Goal: Transaction & Acquisition: Subscribe to service/newsletter

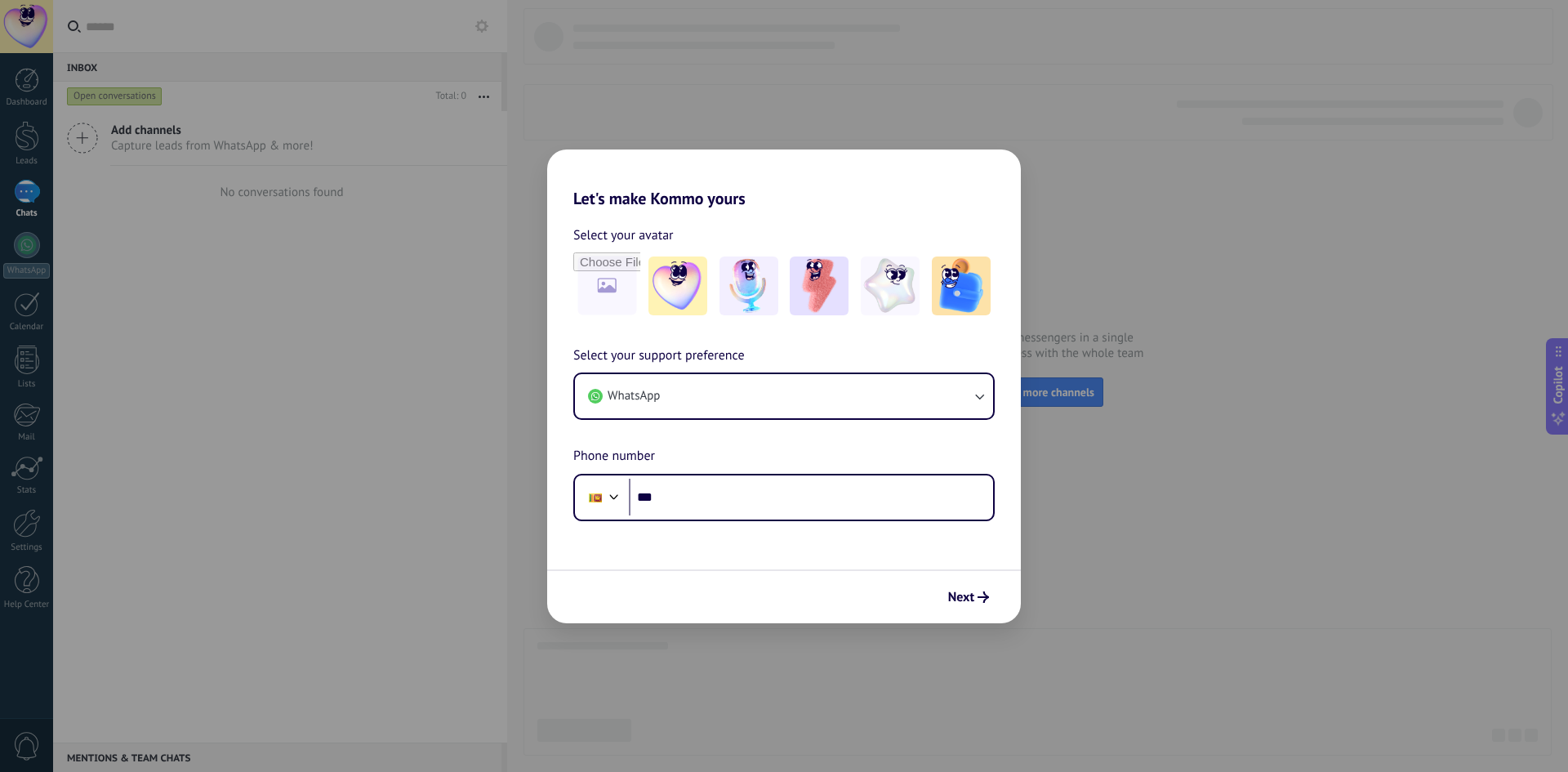
drag, startPoint x: 745, startPoint y: 475, endPoint x: 746, endPoint y: 463, distance: 12.0
click at [746, 466] on div "Select your support preference WhatsApp Phone number Phone ***" at bounding box center [783, 433] width 474 height 175
click at [738, 494] on input "***" at bounding box center [811, 497] width 365 height 38
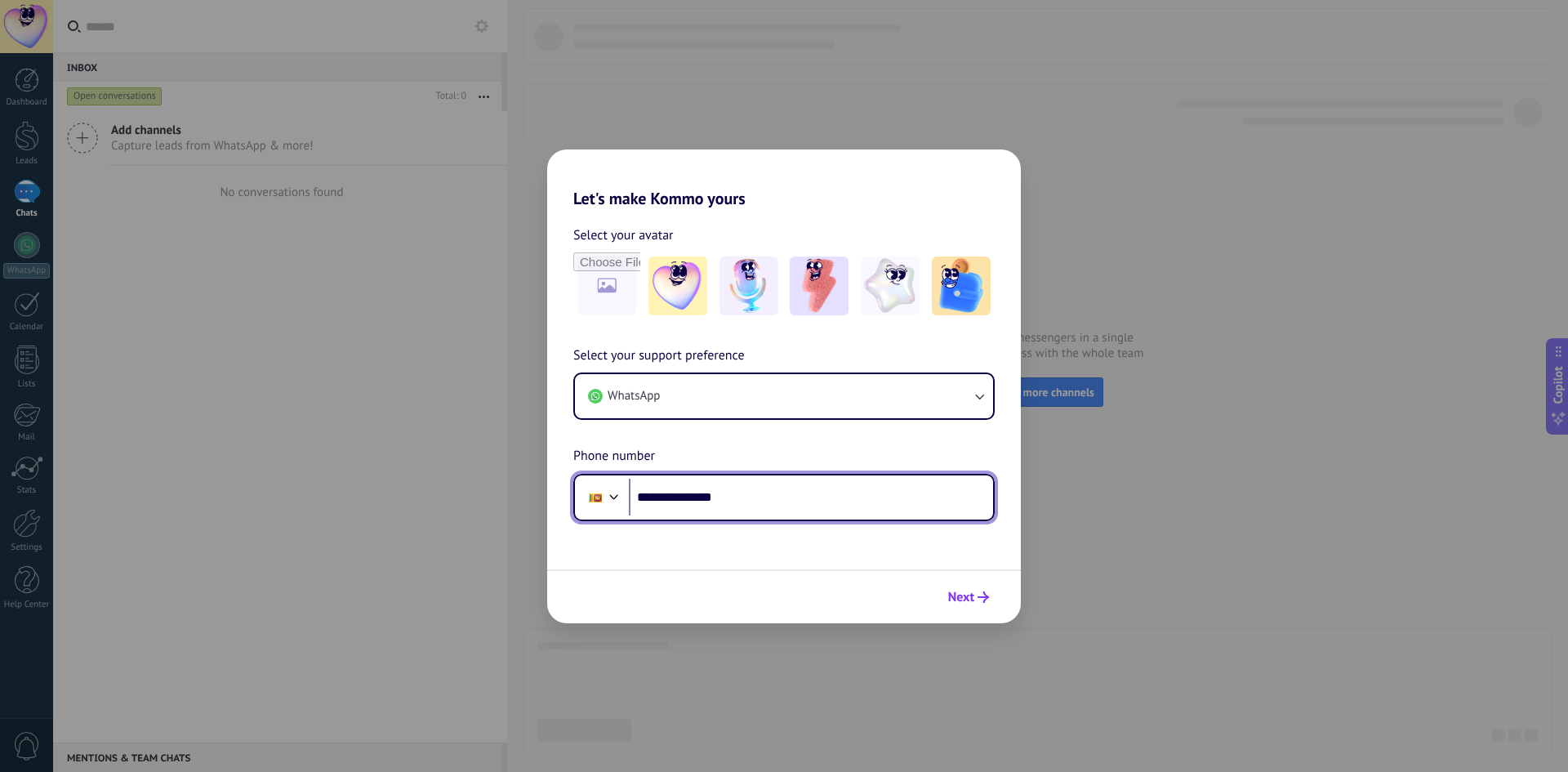
type input "**********"
click at [947, 605] on button "Next" at bounding box center [969, 598] width 56 height 28
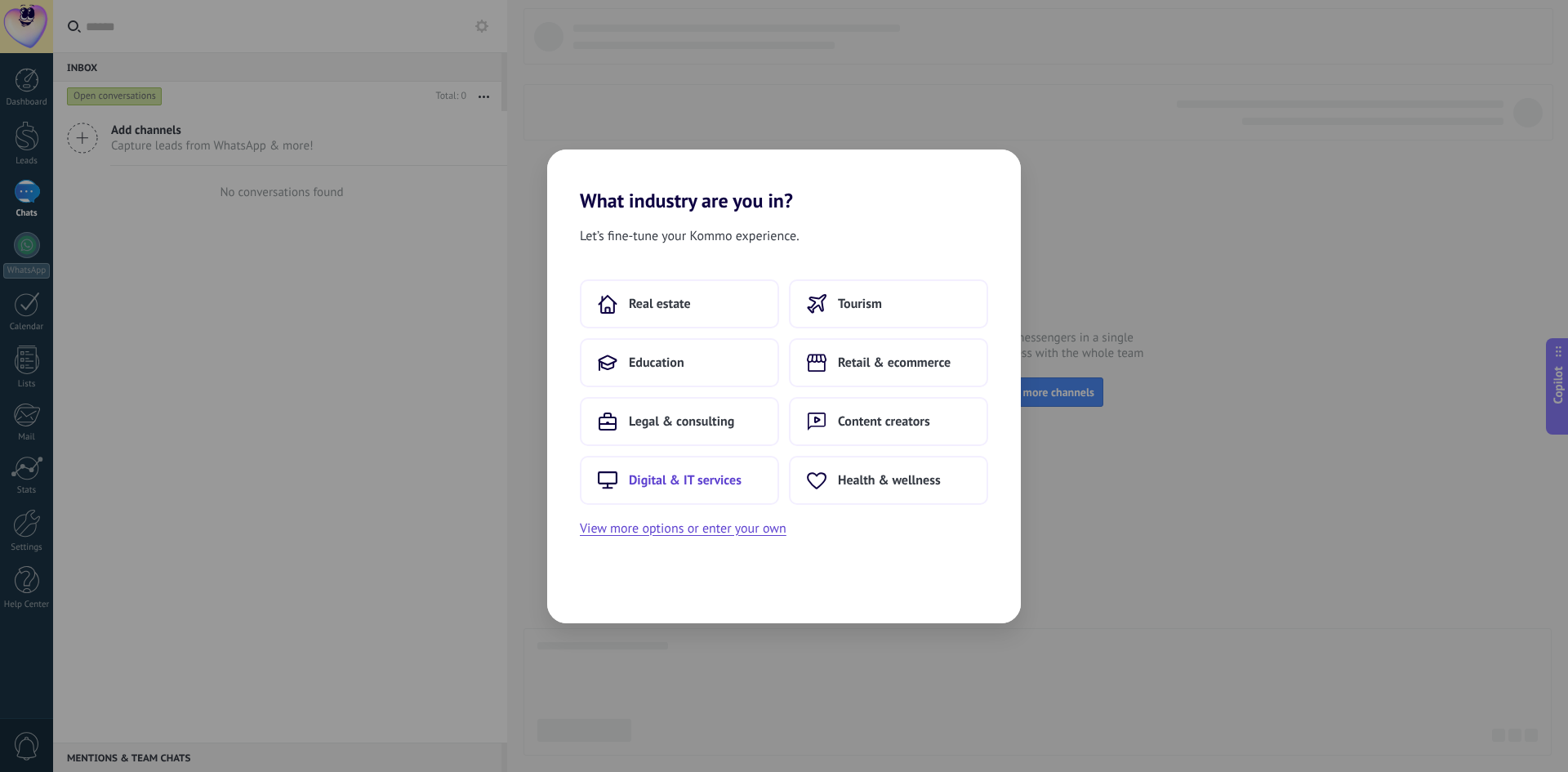
click at [744, 480] on button "Digital & IT services" at bounding box center [679, 480] width 199 height 49
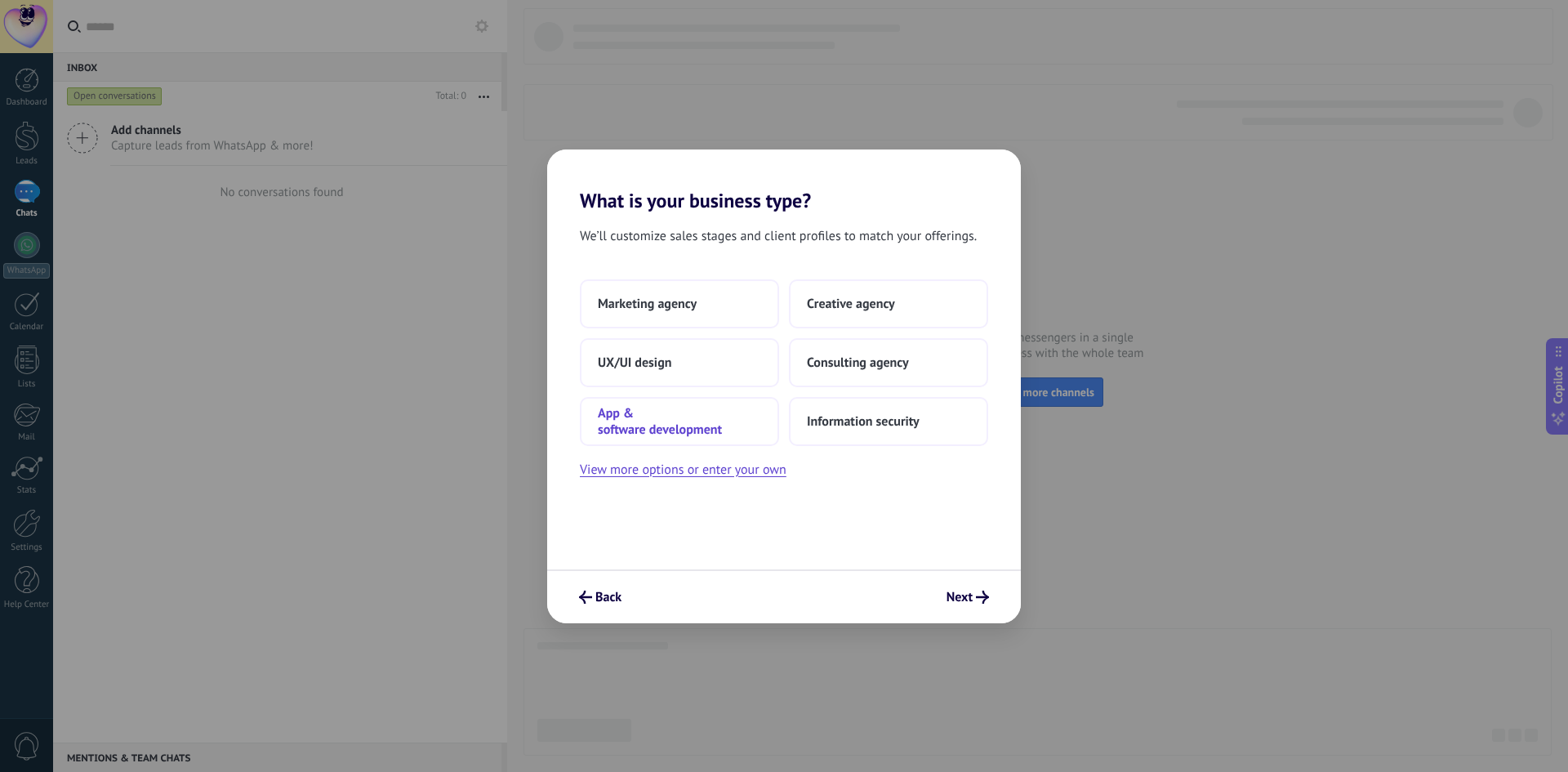
click at [695, 417] on span "App & software development" at bounding box center [678, 420] width 163 height 32
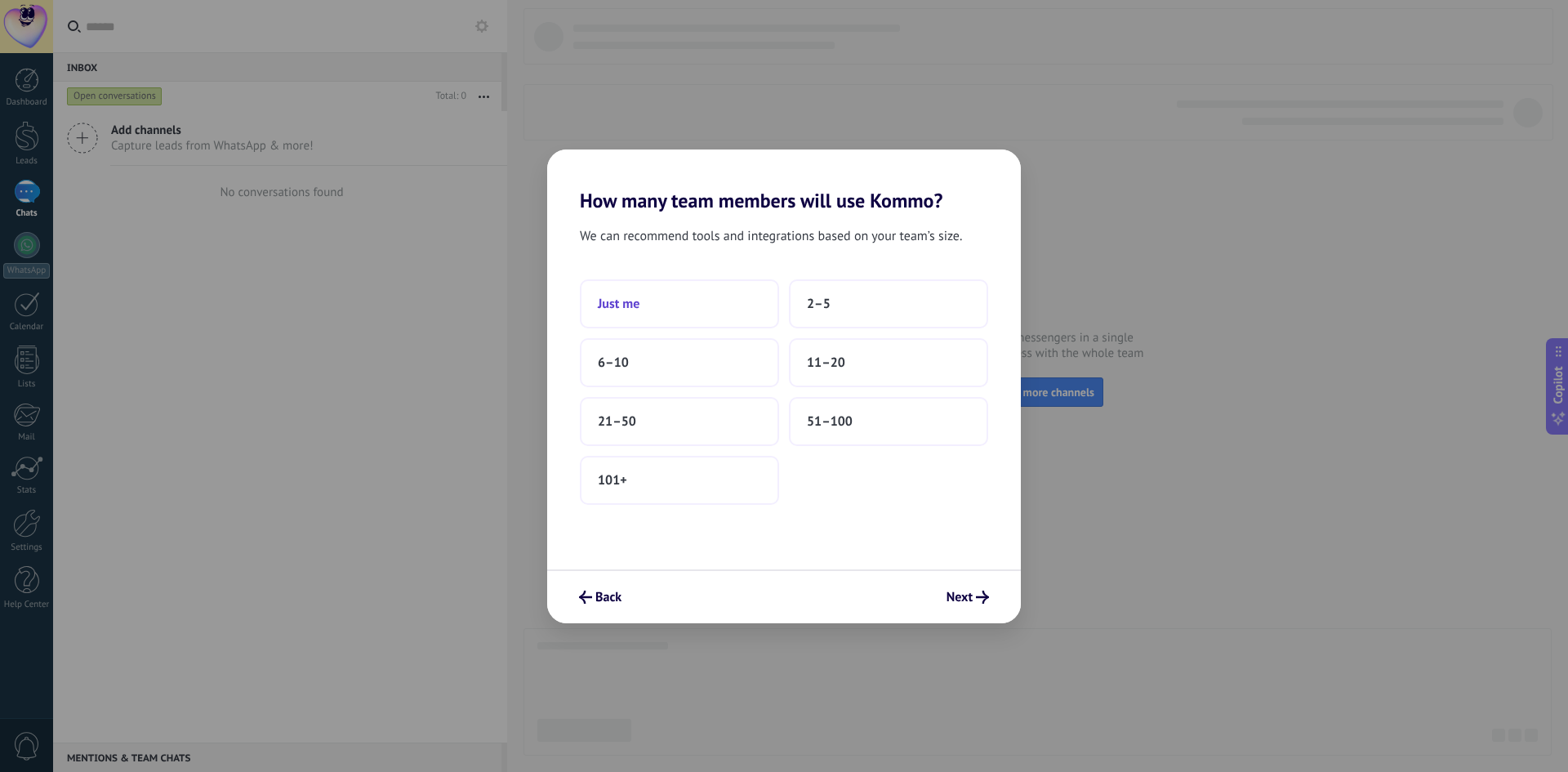
click at [745, 306] on button "Just me" at bounding box center [679, 304] width 199 height 49
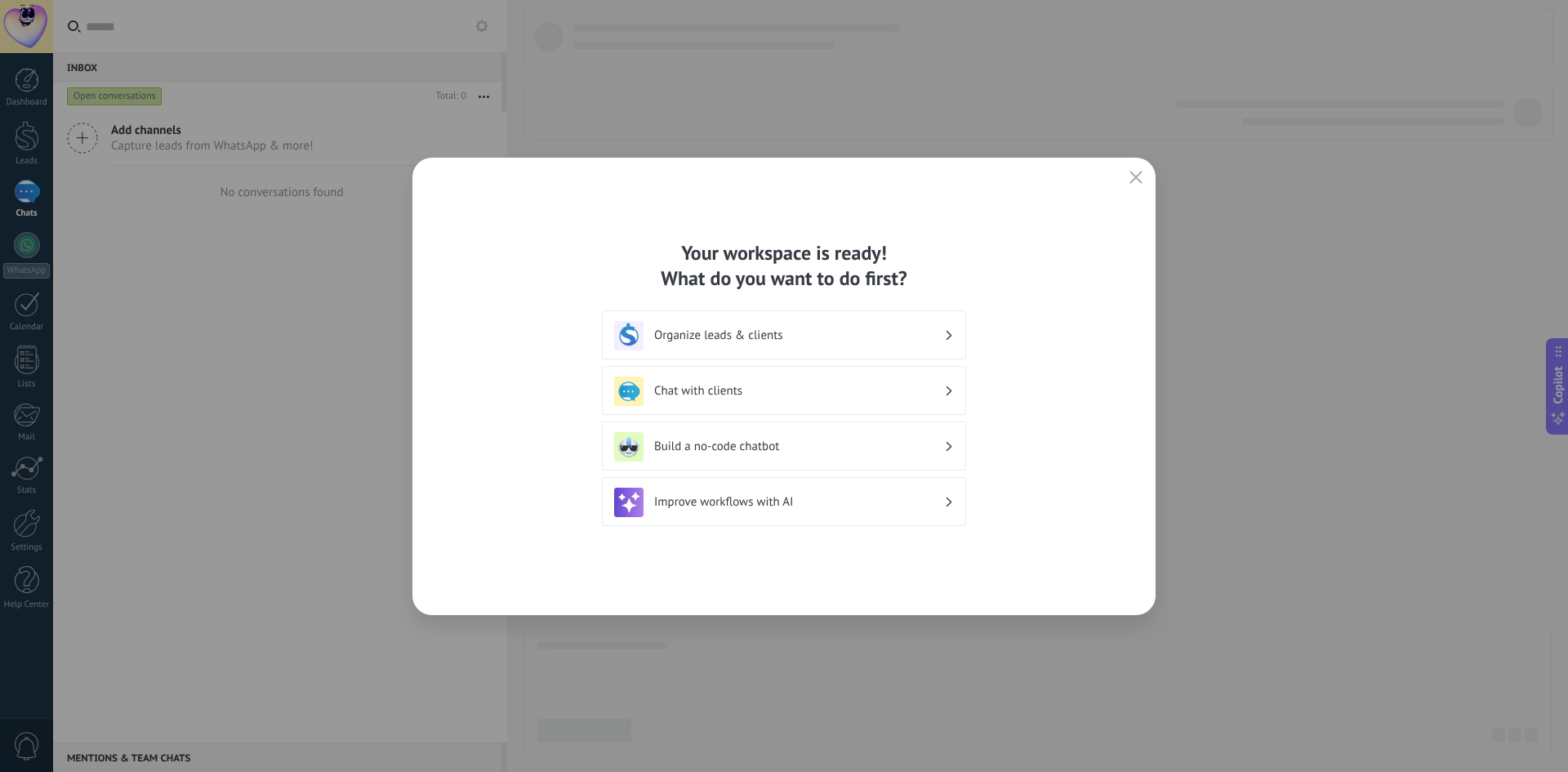
click at [865, 507] on h3 "Improve workflows with AI" at bounding box center [799, 502] width 290 height 16
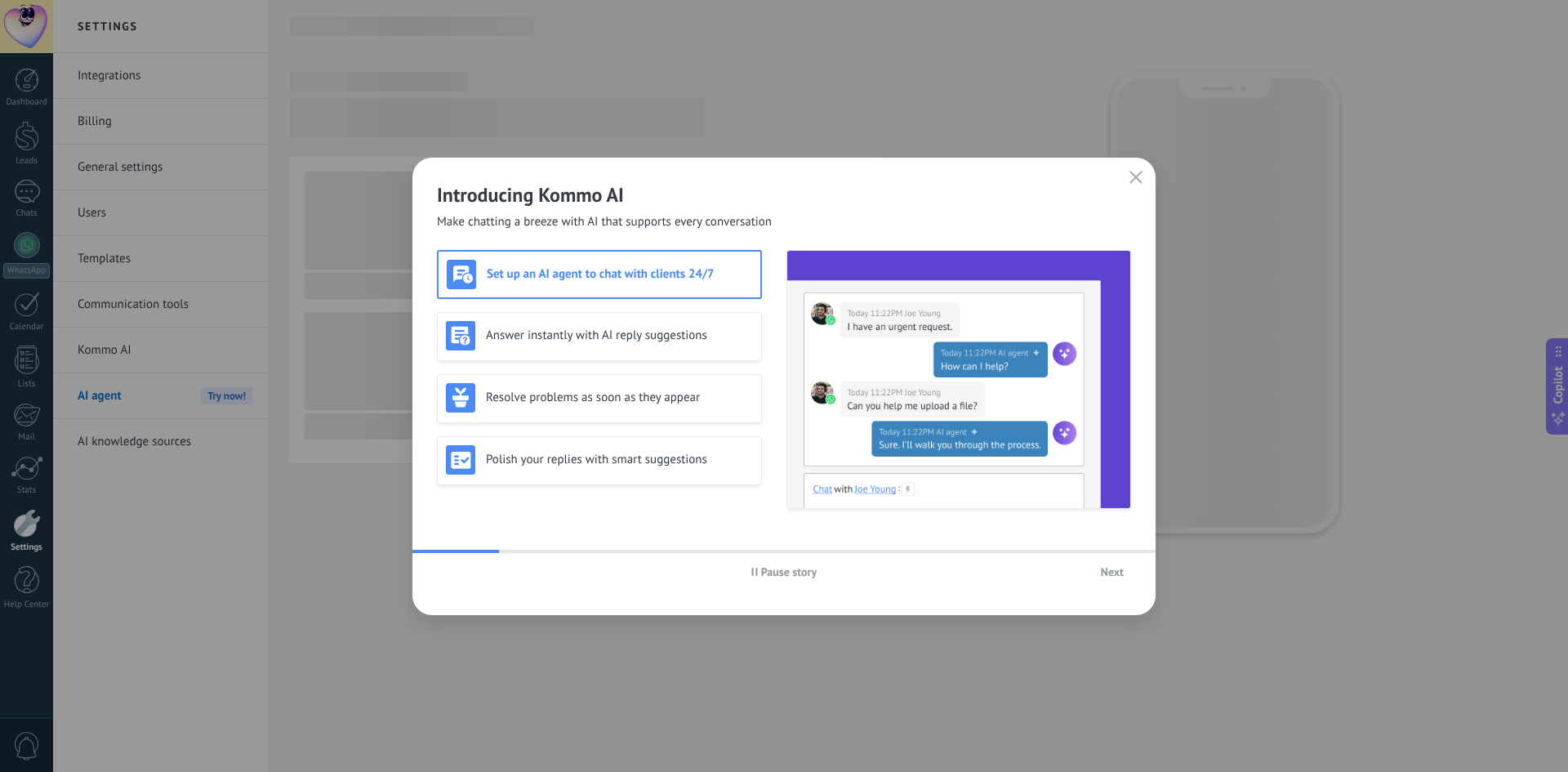
click at [1095, 573] on button "Next" at bounding box center [1112, 571] width 37 height 24
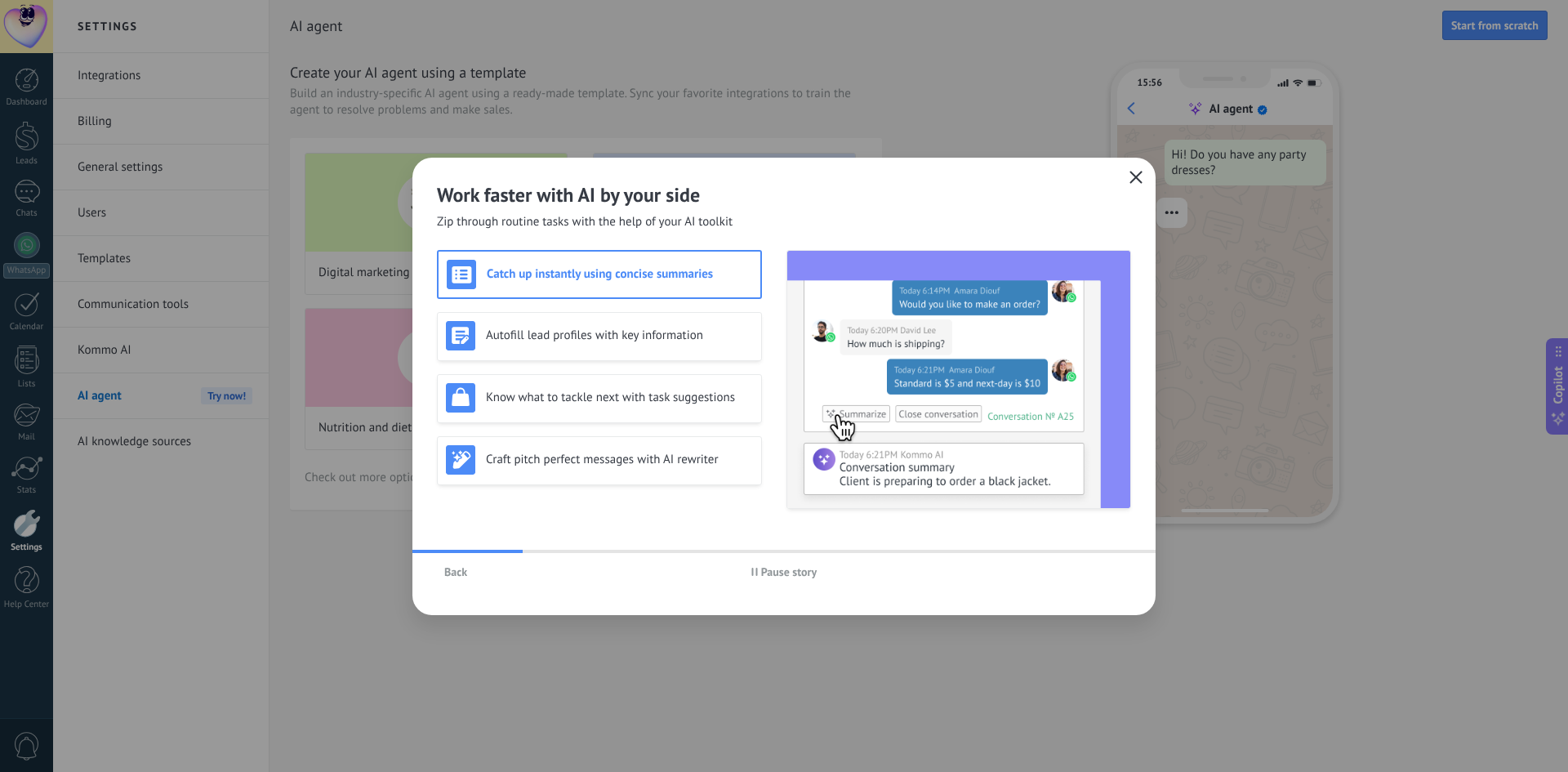
click at [1142, 178] on icon "button" at bounding box center [1135, 177] width 13 height 13
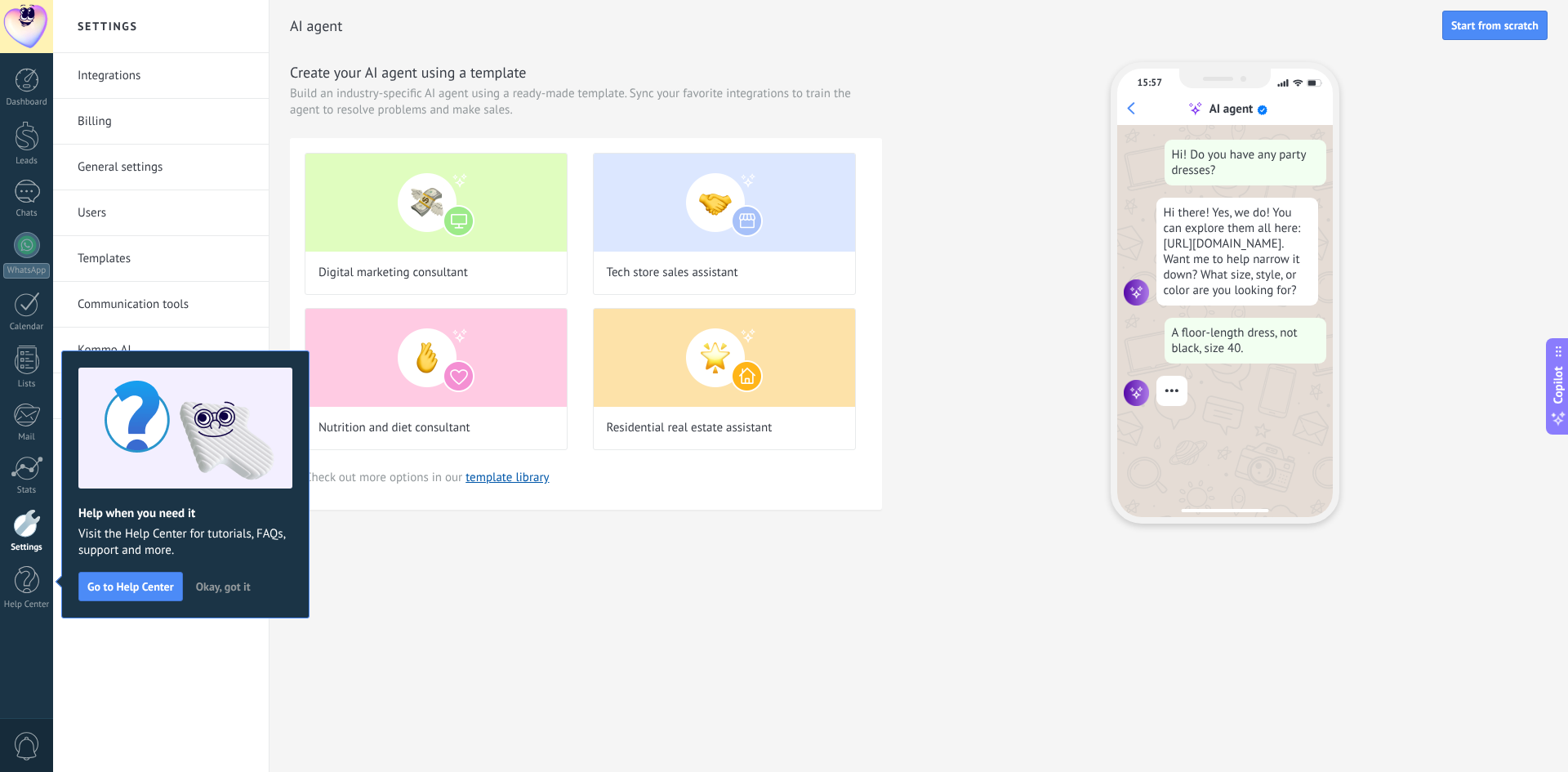
click at [239, 587] on span "Okay, got it" at bounding box center [223, 586] width 55 height 11
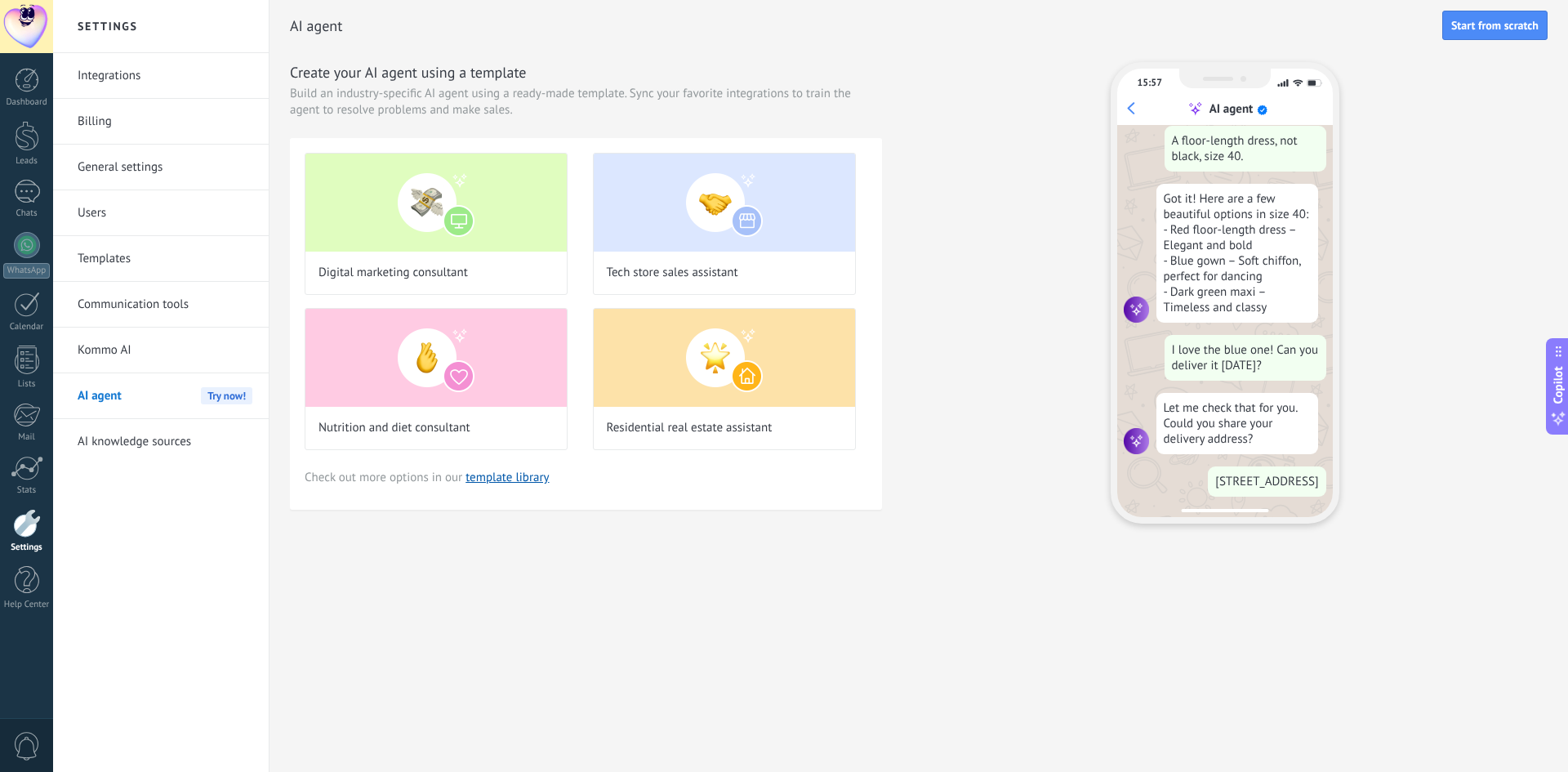
scroll to position [265, 0]
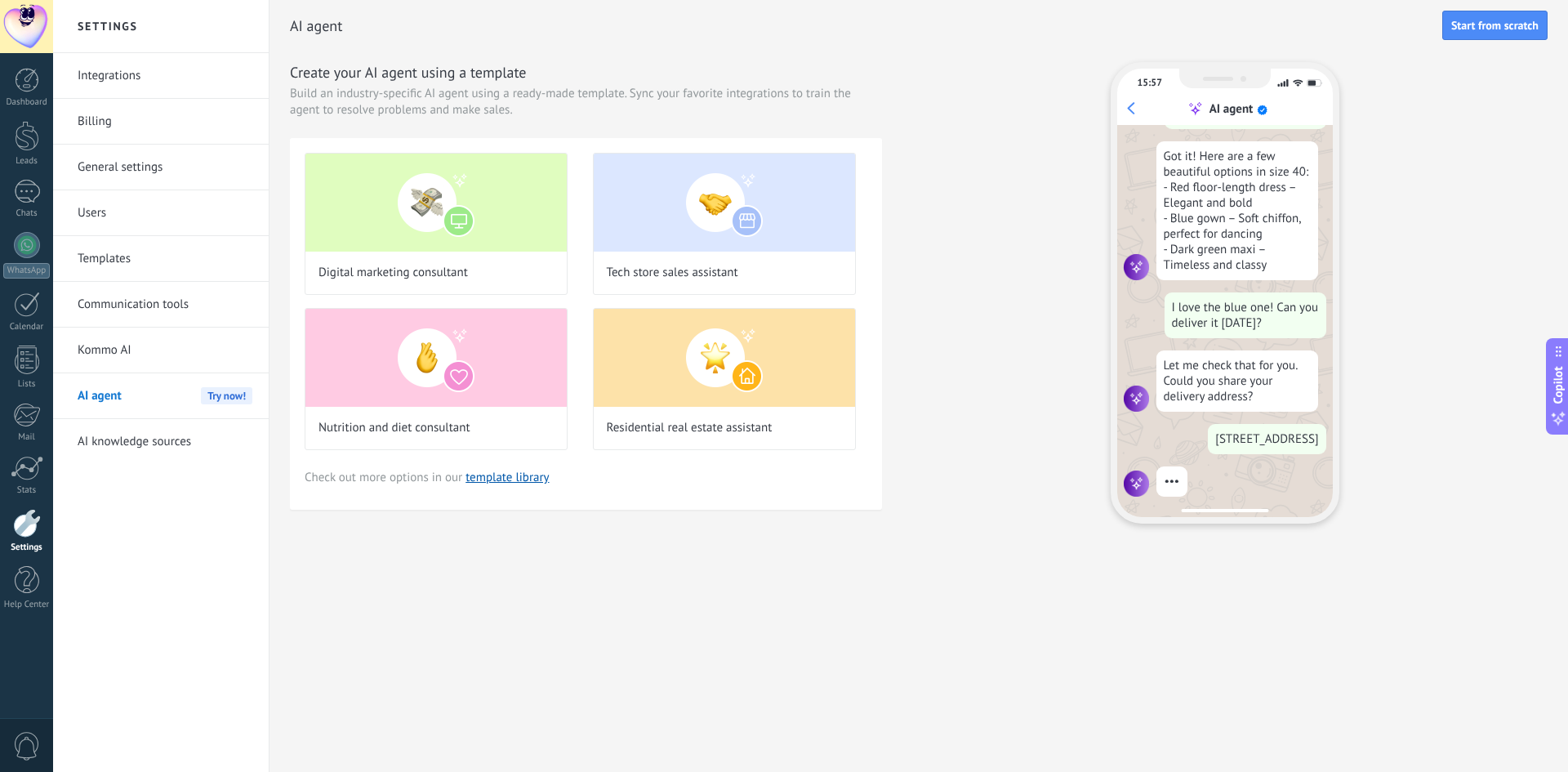
click at [239, 584] on div "Integrations Billing General settings Users Templates Communication tools Kommo…" at bounding box center [160, 413] width 215 height 719
click at [241, 582] on div "Integrations Billing General settings Users Templates Communication tools Kommo…" at bounding box center [160, 413] width 215 height 719
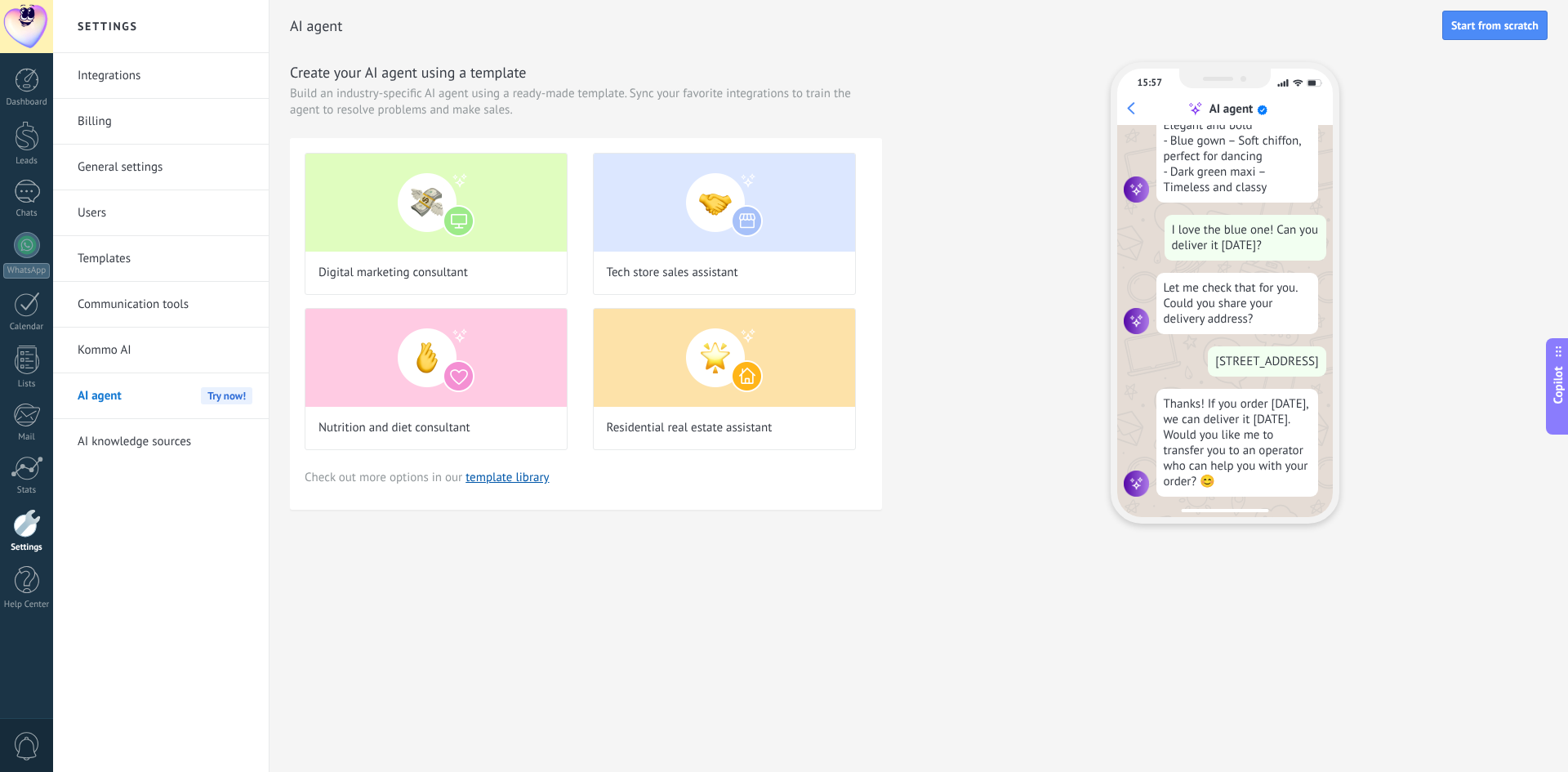
scroll to position [344, 0]
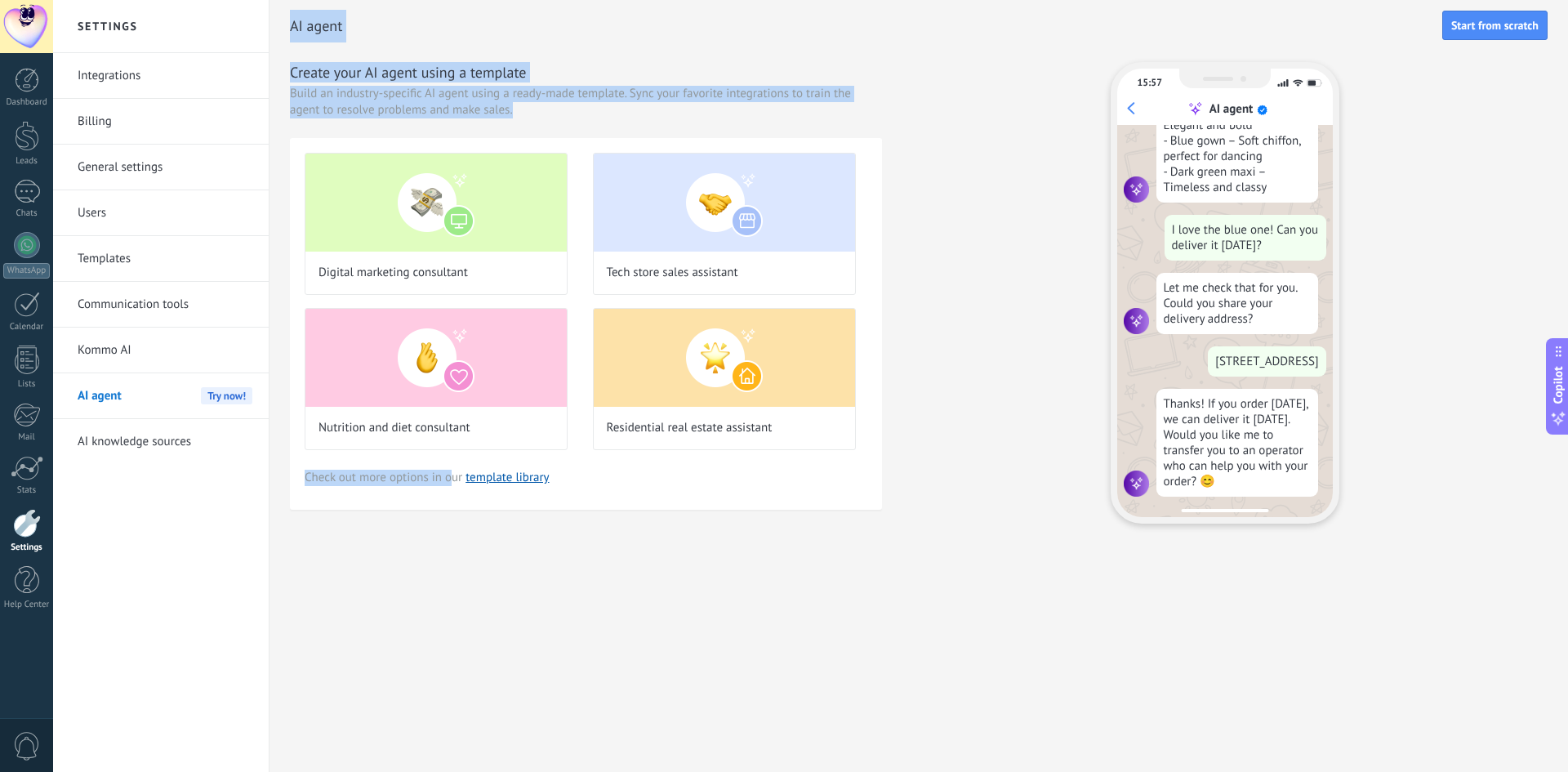
drag, startPoint x: 241, startPoint y: 582, endPoint x: 452, endPoint y: 518, distance: 220.5
click at [452, 518] on div "Settings Integrations Billing General settings Users Templates Communication to…" at bounding box center [810, 386] width 1515 height 772
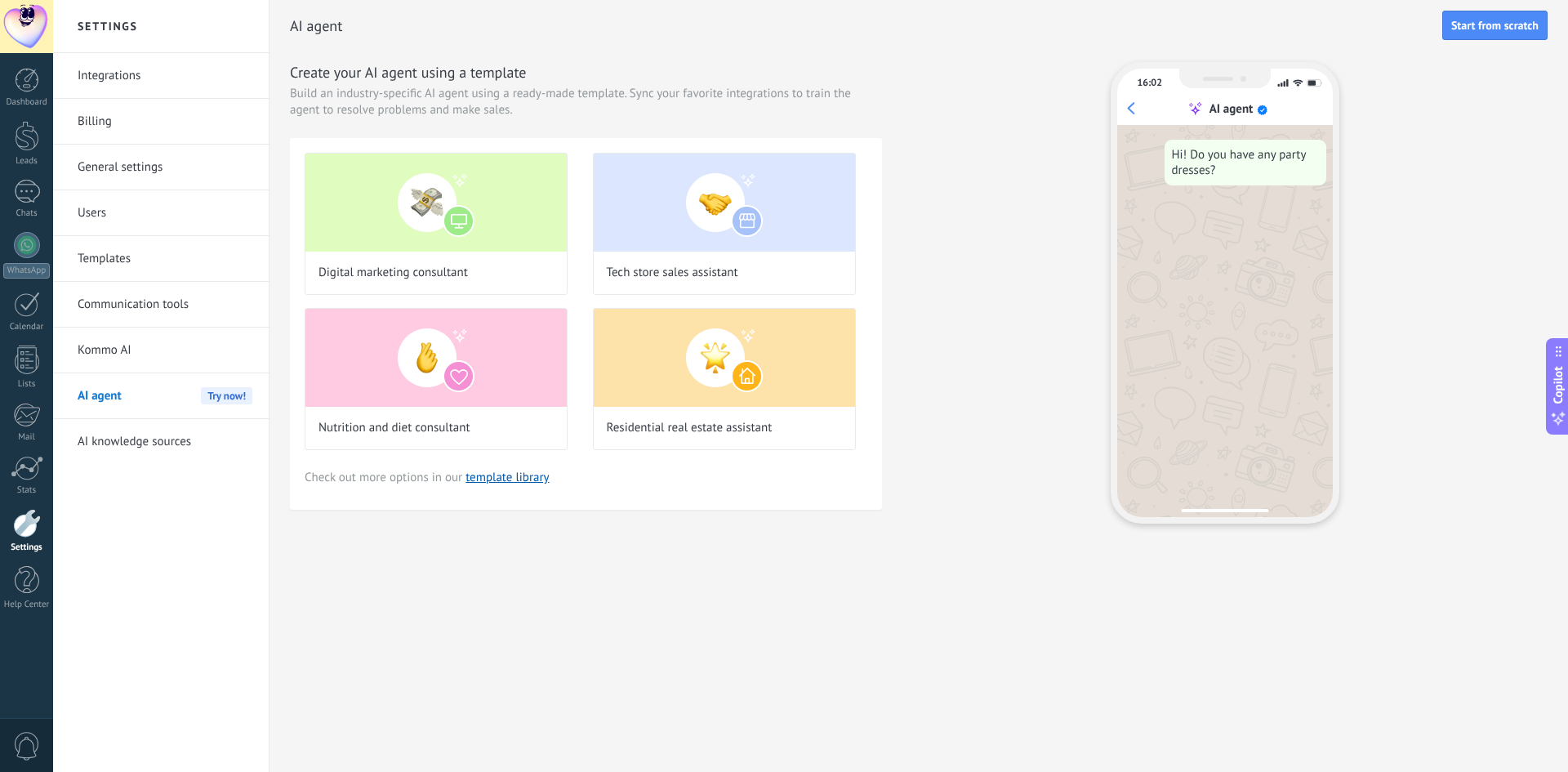
scroll to position [0, 0]
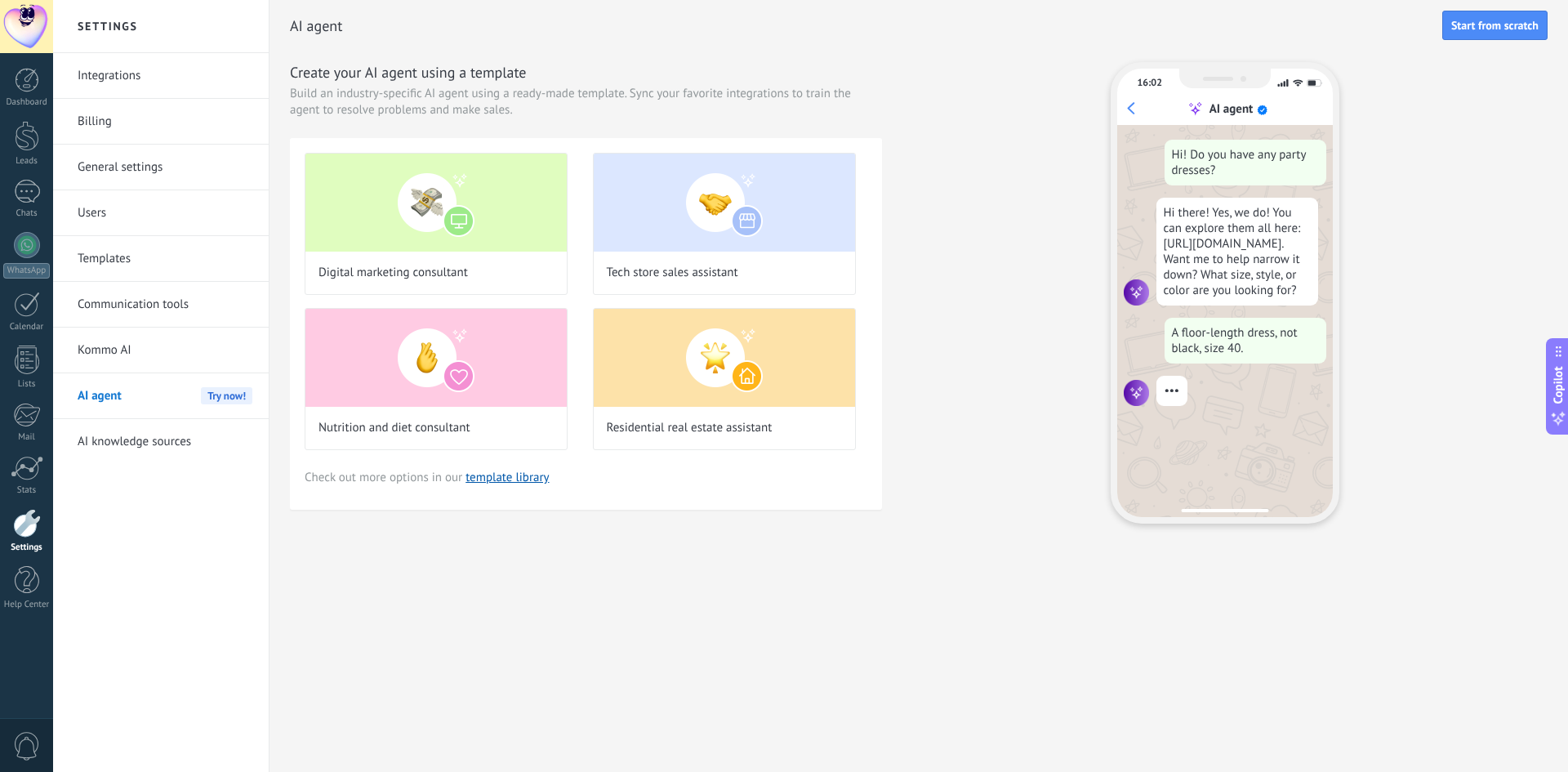
drag, startPoint x: 603, startPoint y: 506, endPoint x: 321, endPoint y: 614, distance: 302.0
drag, startPoint x: 321, startPoint y: 614, endPoint x: 982, endPoint y: 516, distance: 668.2
click at [985, 517] on div "Create your AI agent using a template Build an industry-specific AI agent using…" at bounding box center [918, 292] width 1258 height 461
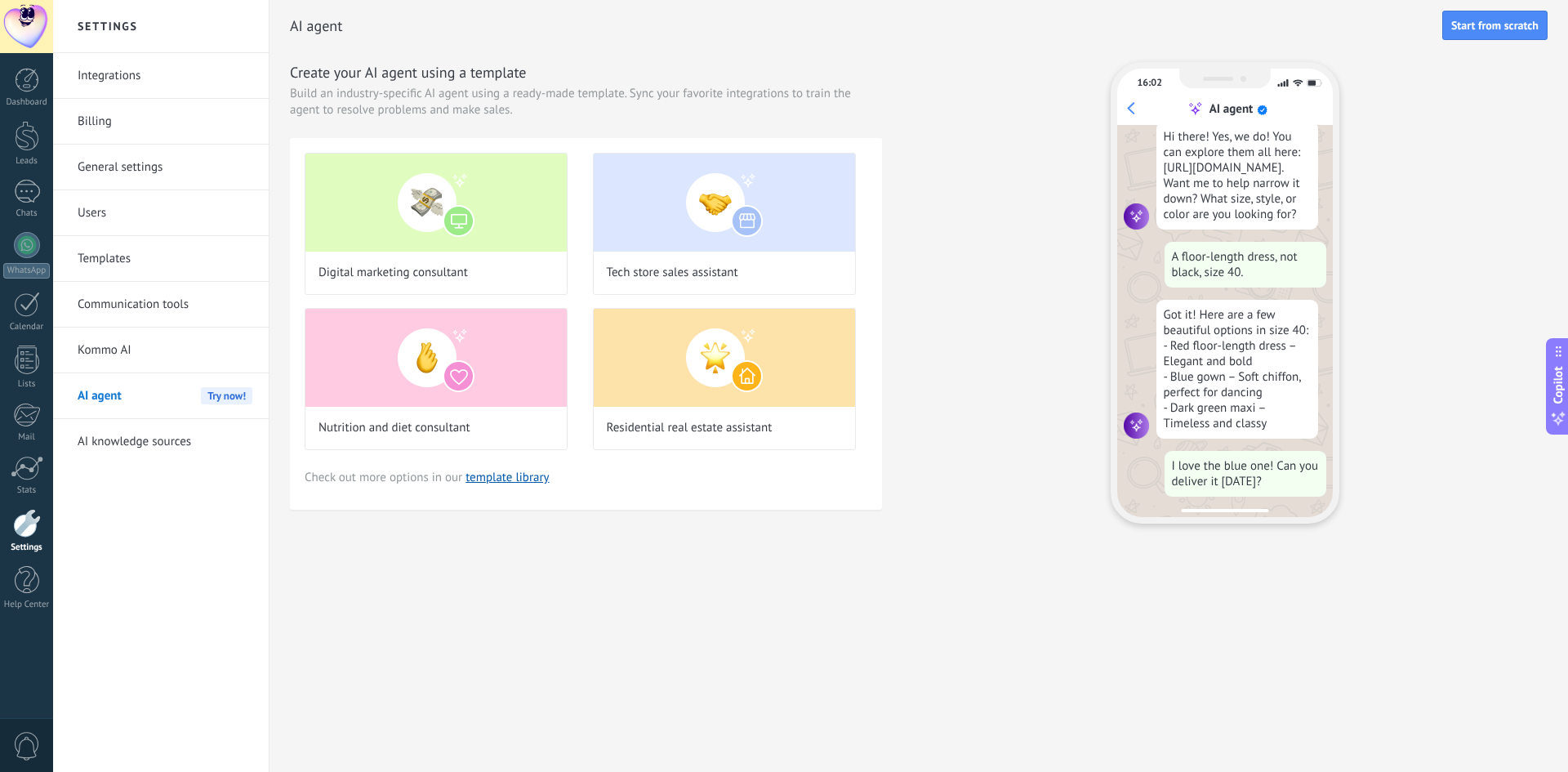
scroll to position [134, 0]
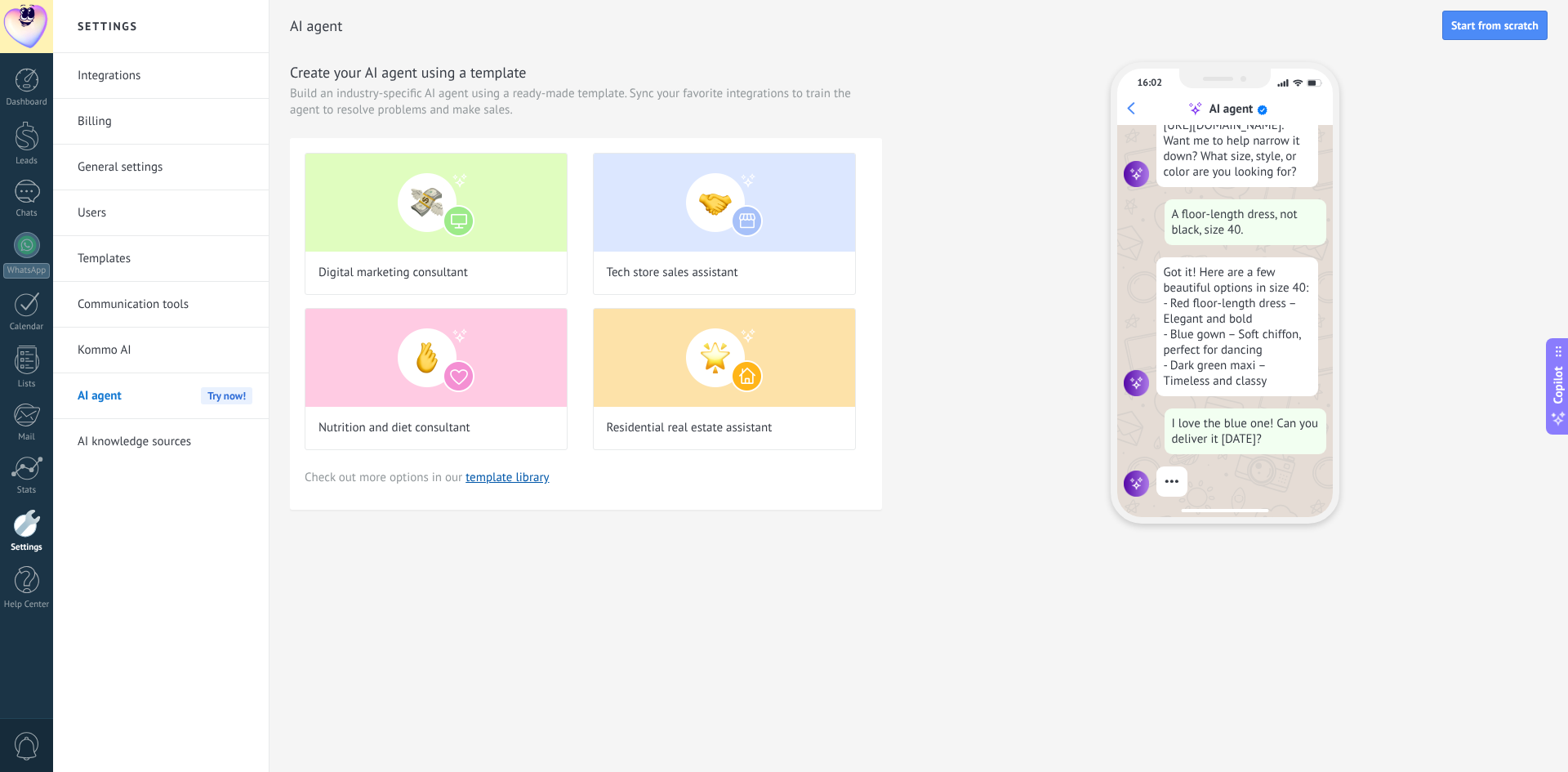
click at [196, 306] on link "Communication tools" at bounding box center [165, 304] width 174 height 45
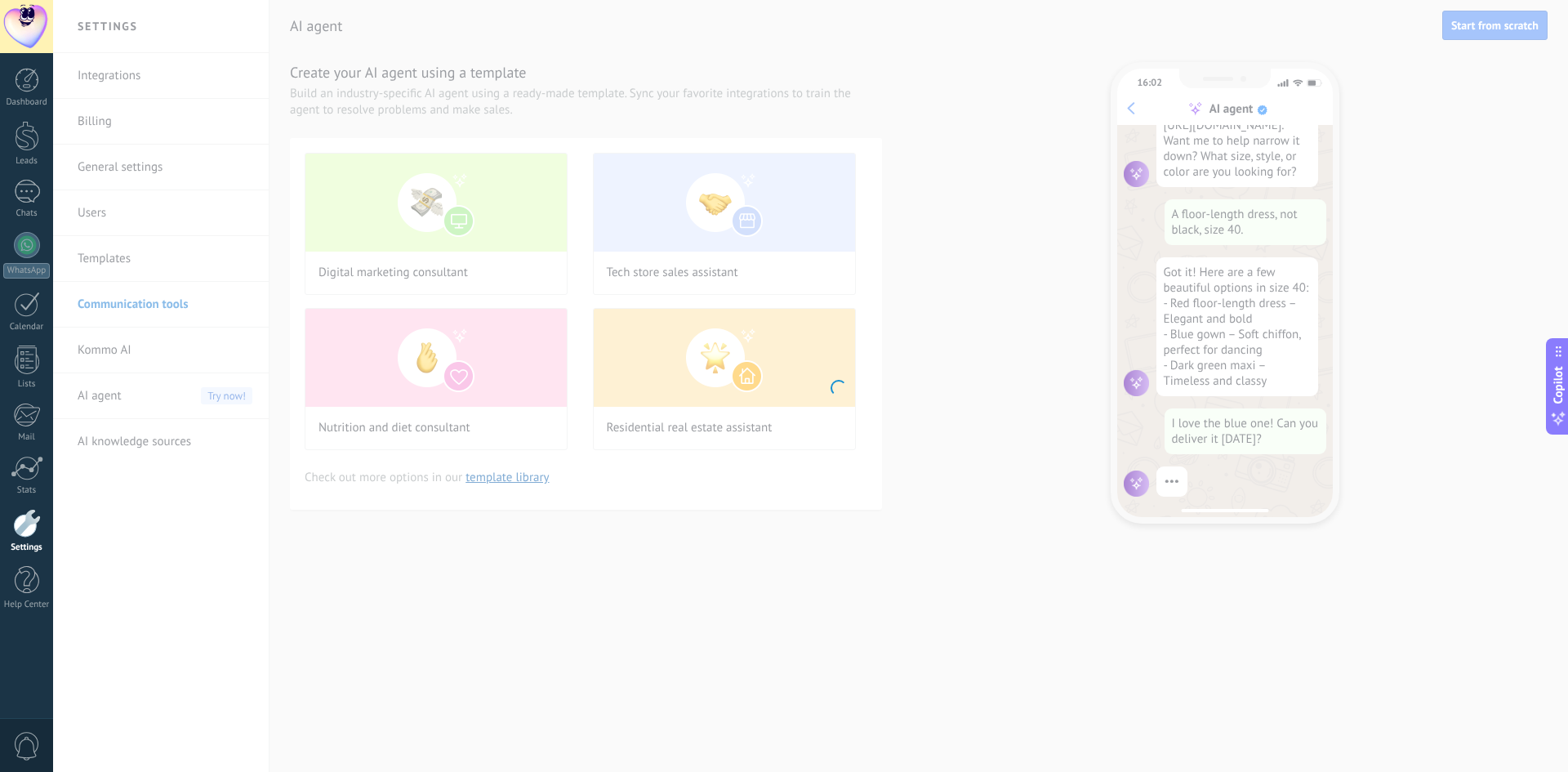
scroll to position [165, 0]
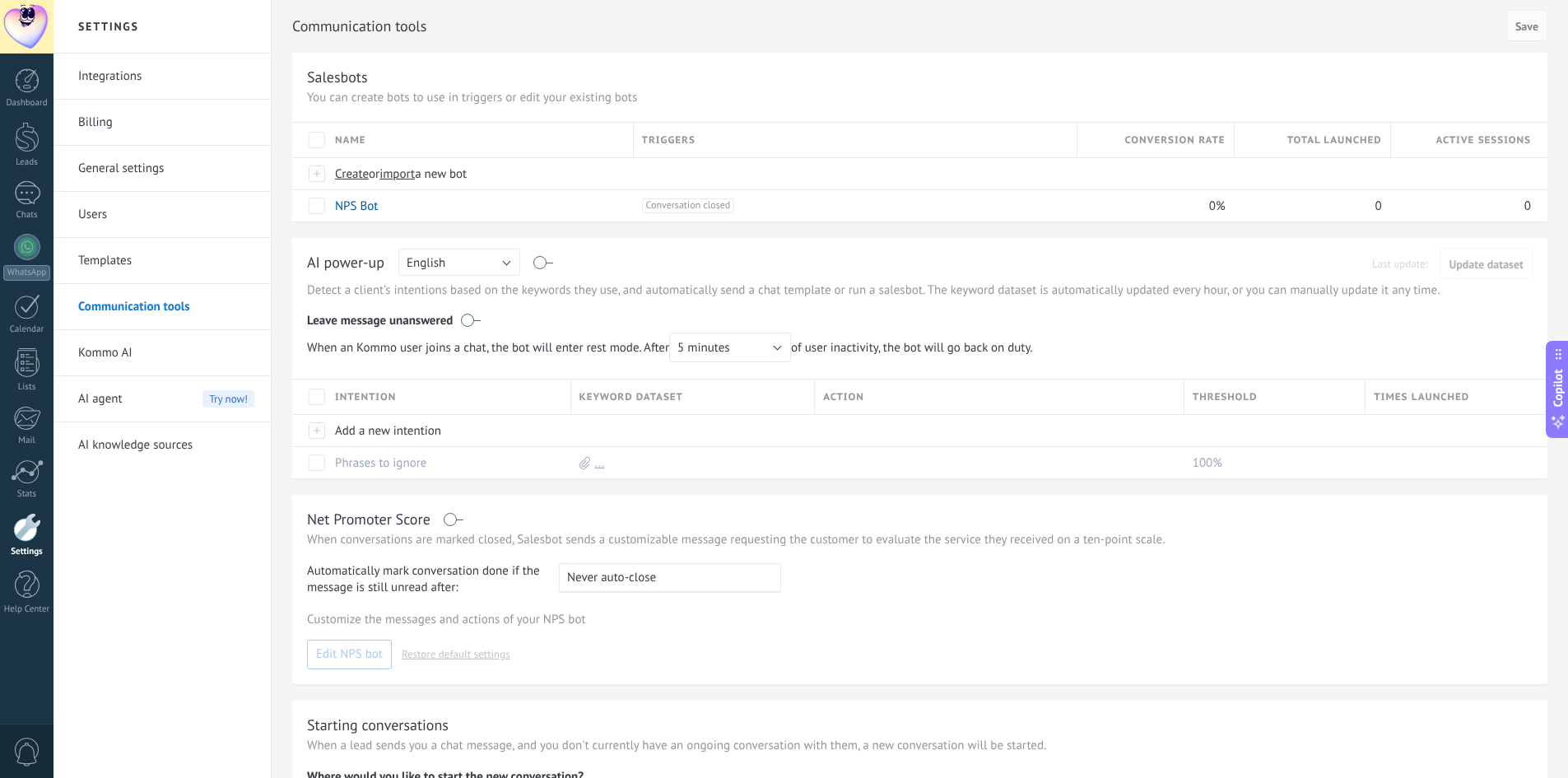
drag, startPoint x: 203, startPoint y: 316, endPoint x: -33, endPoint y: 482, distance: 288.5
drag, startPoint x: -33, startPoint y: 482, endPoint x: 1242, endPoint y: 390, distance: 1278.3
drag, startPoint x: 1242, startPoint y: 390, endPoint x: 1309, endPoint y: 354, distance: 76.1
click at [1309, 354] on div "When an Kommo user joins a chat, the bot will enter rest mode. After 5 minutes …" at bounding box center [919, 347] width 1225 height 30
click at [31, 316] on div at bounding box center [27, 306] width 26 height 25
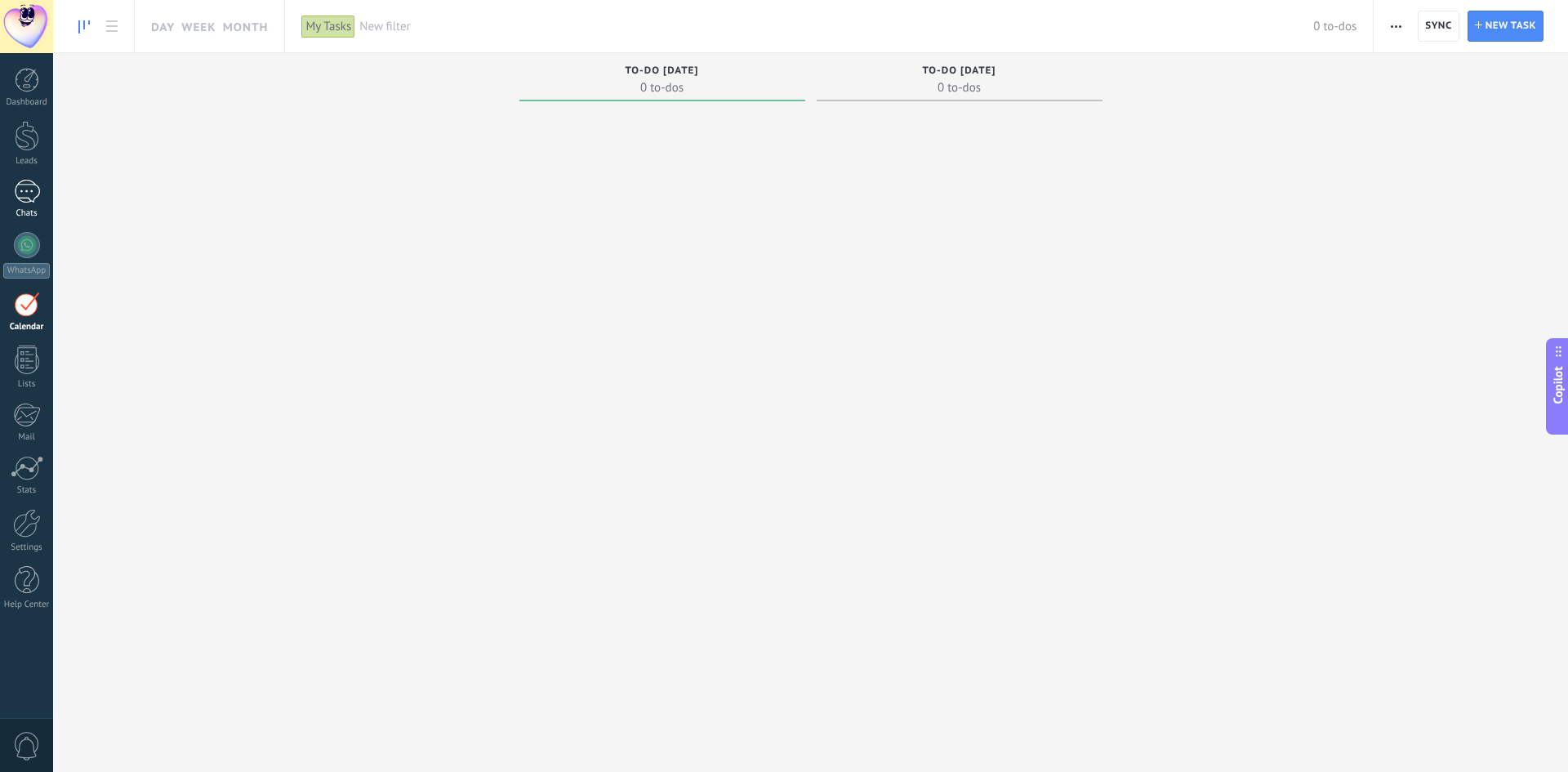
click at [39, 205] on link "Chats" at bounding box center [26, 199] width 53 height 39
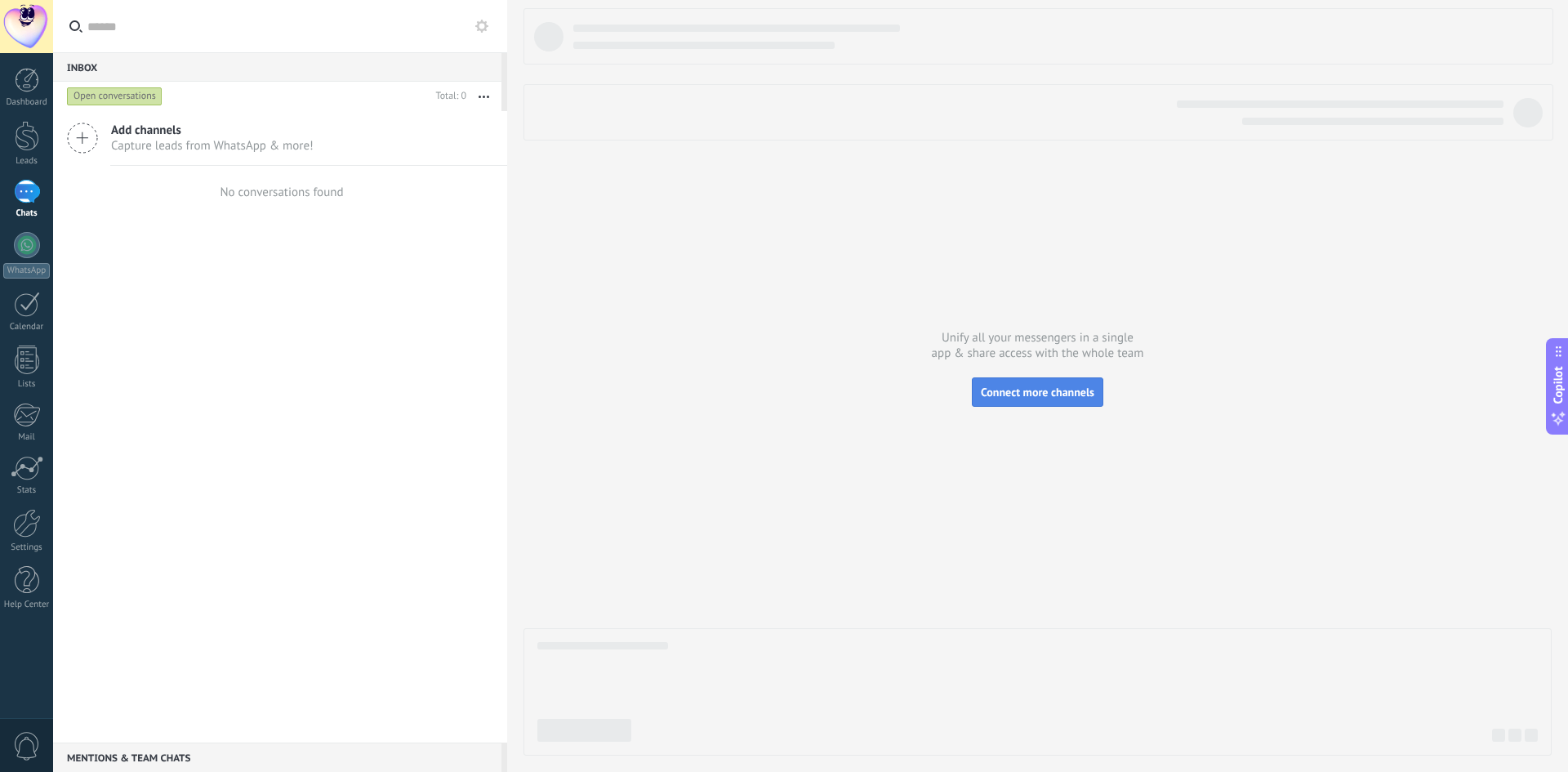
click at [995, 383] on button "Connect more channels" at bounding box center [1037, 393] width 132 height 30
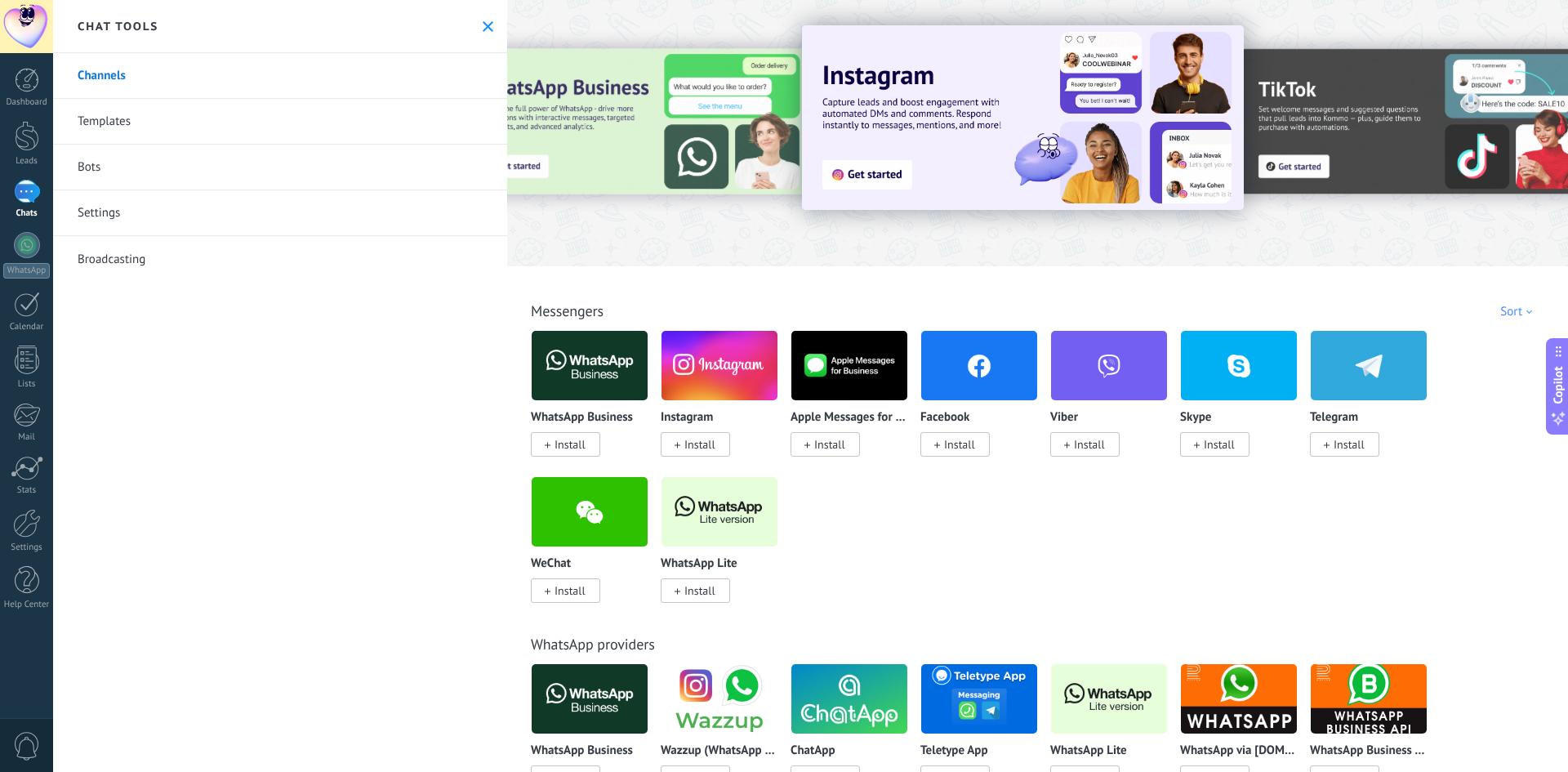
drag, startPoint x: 597, startPoint y: 329, endPoint x: 232, endPoint y: 537, distance: 420.1
drag, startPoint x: 232, startPoint y: 537, endPoint x: 578, endPoint y: 440, distance: 359.3
click at [578, 440] on span "Install" at bounding box center [570, 444] width 31 height 15
click at [568, 441] on span "Install" at bounding box center [570, 444] width 31 height 15
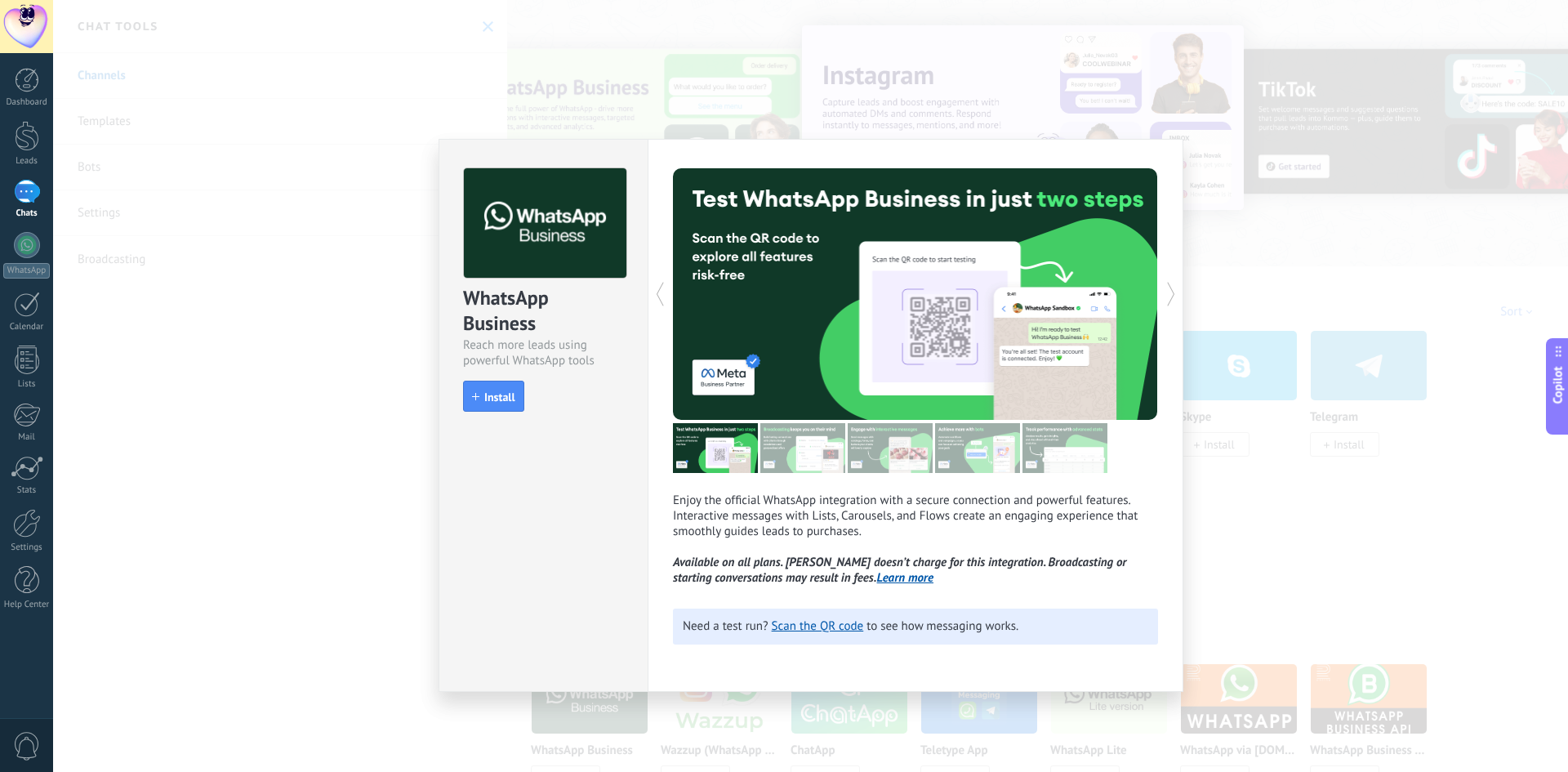
click at [490, 413] on div "WhatsApp Business Reach more leads using powerful WhatsApp tools install Install" at bounding box center [543, 282] width 208 height 285
click at [488, 406] on button "Install" at bounding box center [494, 396] width 61 height 31
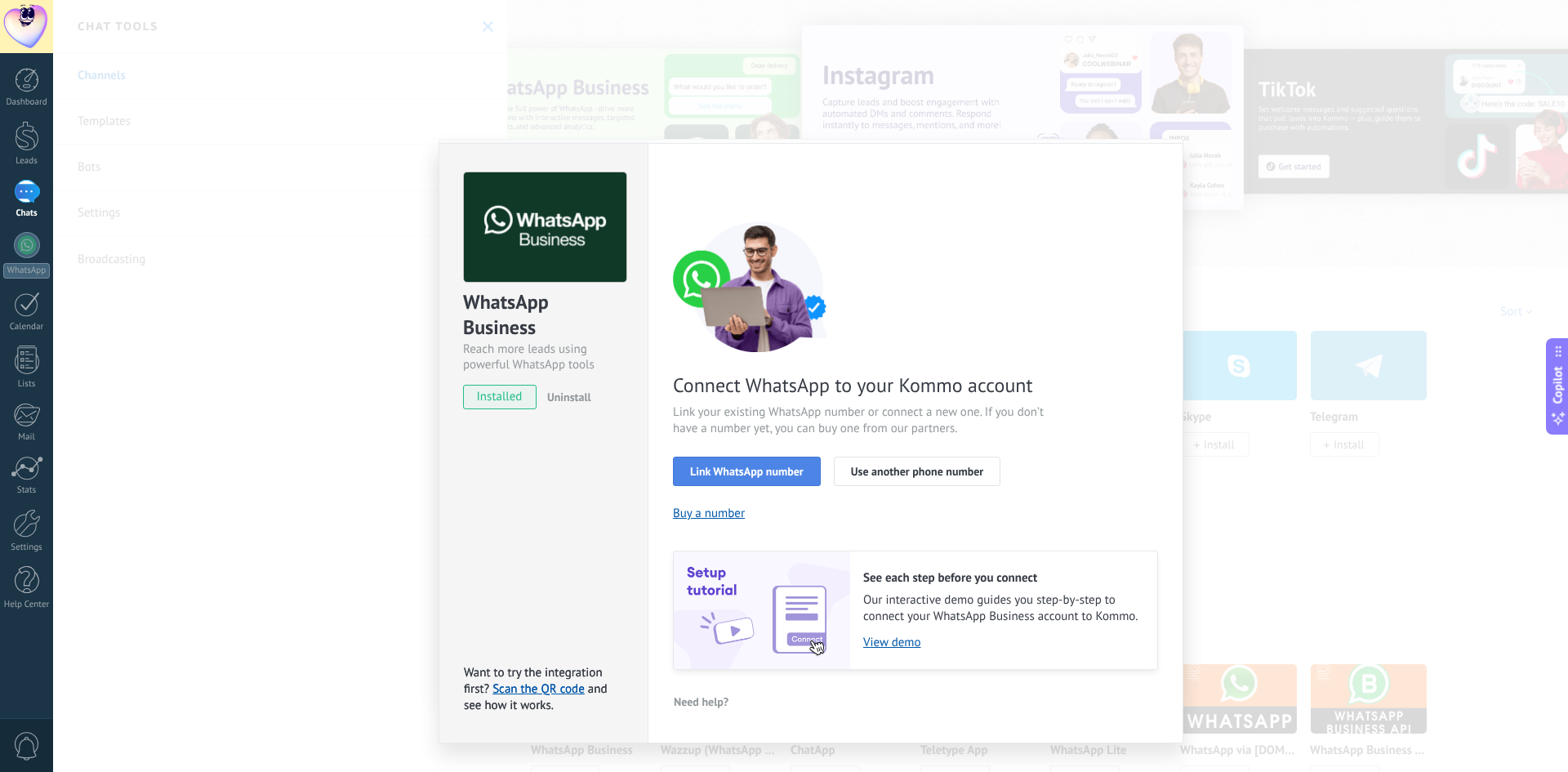
click at [741, 466] on span "Link WhatsApp number" at bounding box center [747, 471] width 113 height 11
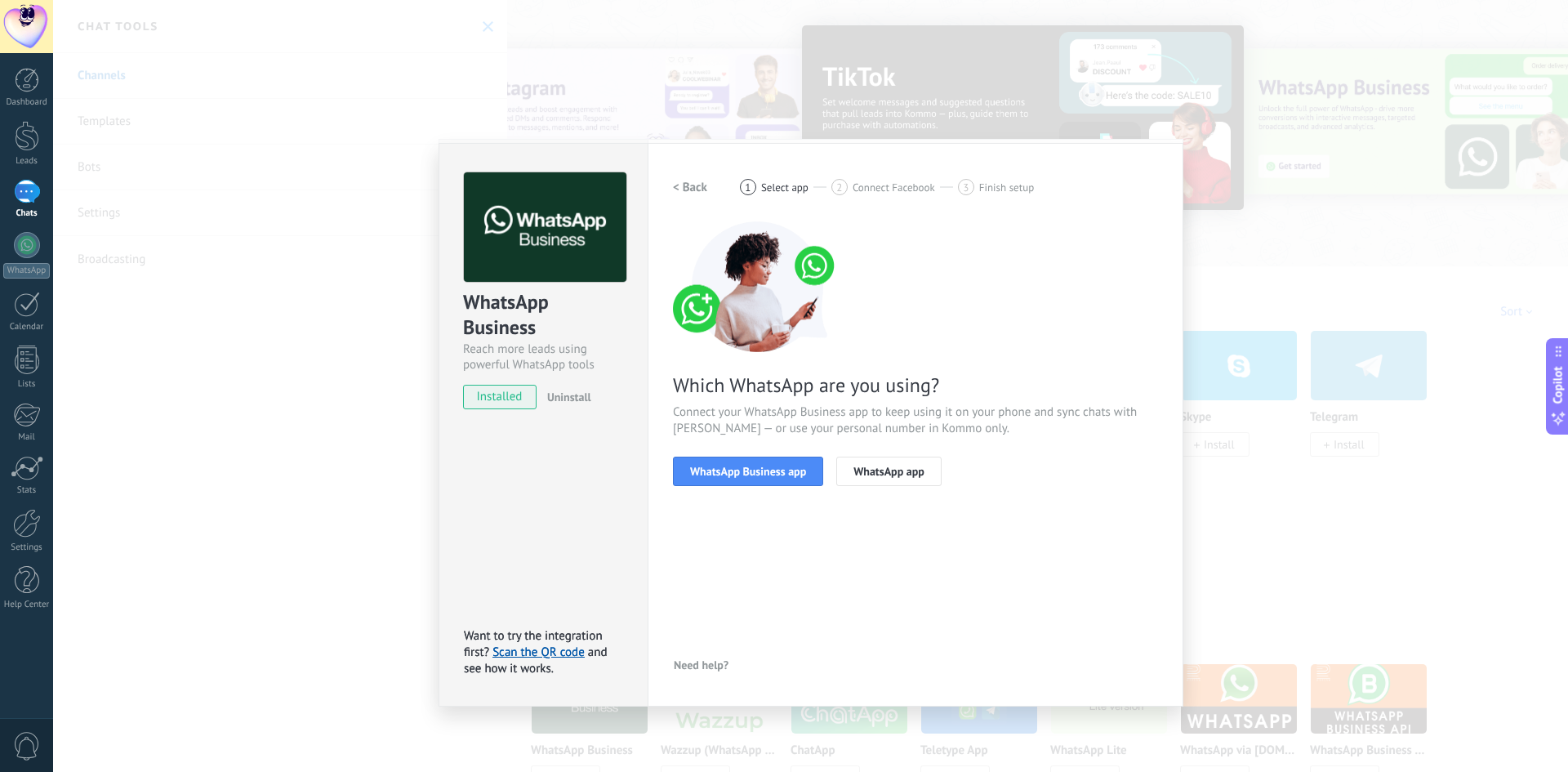
click at [631, 478] on div "WhatsApp Business Reach more leads using powerful WhatsApp tools installed Unin…" at bounding box center [543, 425] width 209 height 564
click at [684, 475] on button "WhatsApp Business app" at bounding box center [748, 471] width 150 height 30
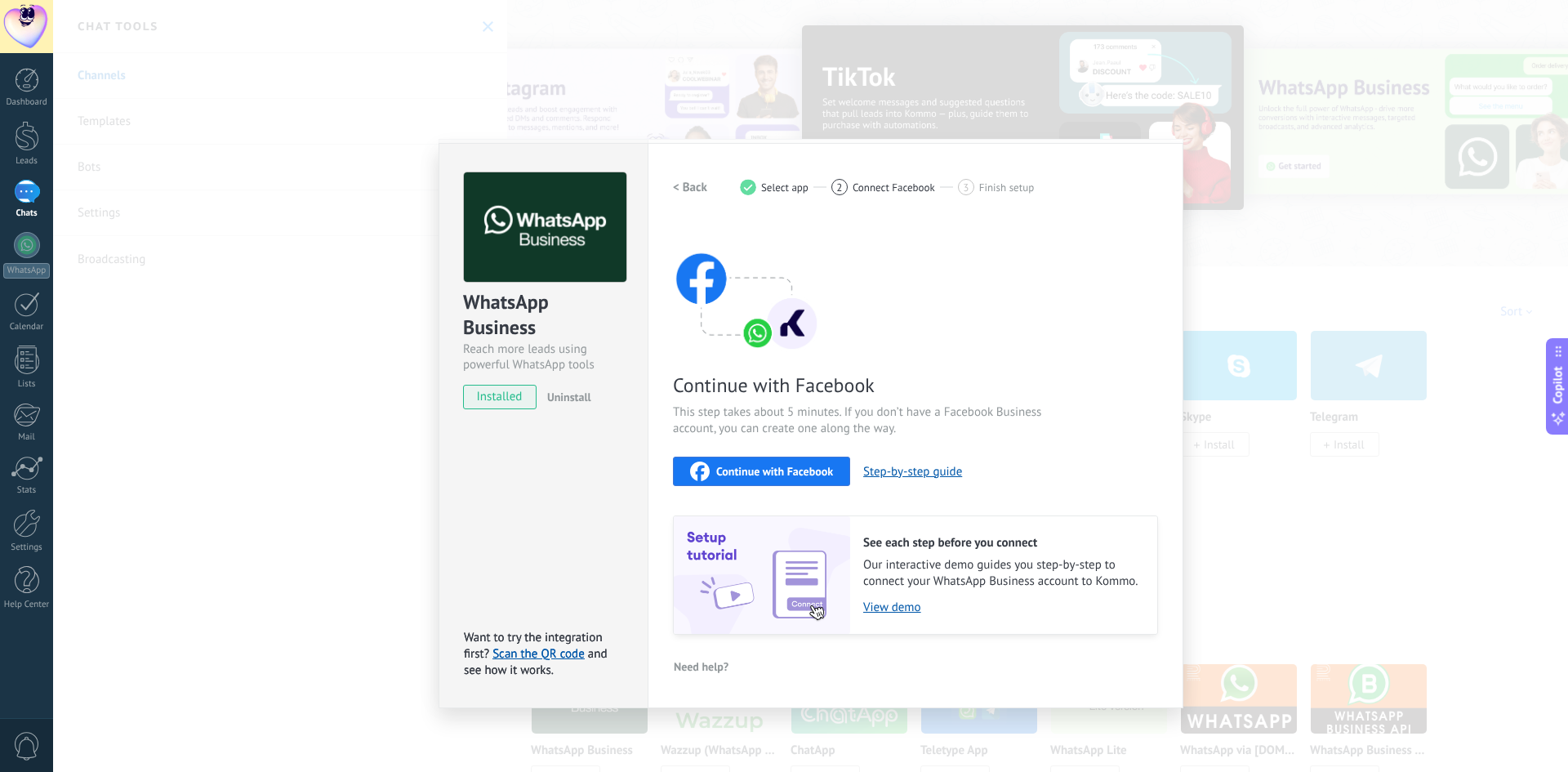
click at [742, 466] on span "Continue with Facebook" at bounding box center [774, 471] width 117 height 11
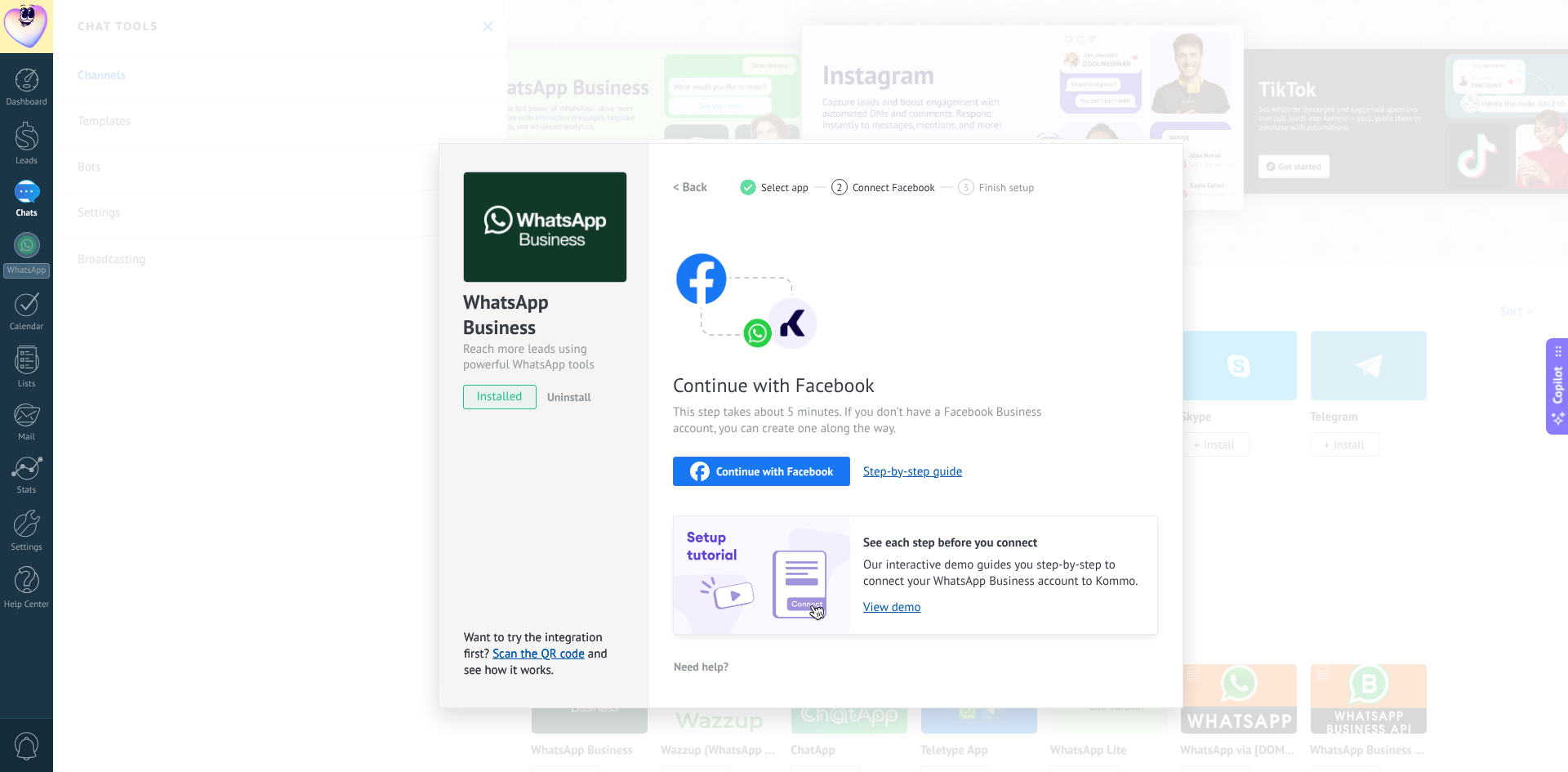
click at [818, 466] on span "Continue with Facebook" at bounding box center [774, 471] width 117 height 11
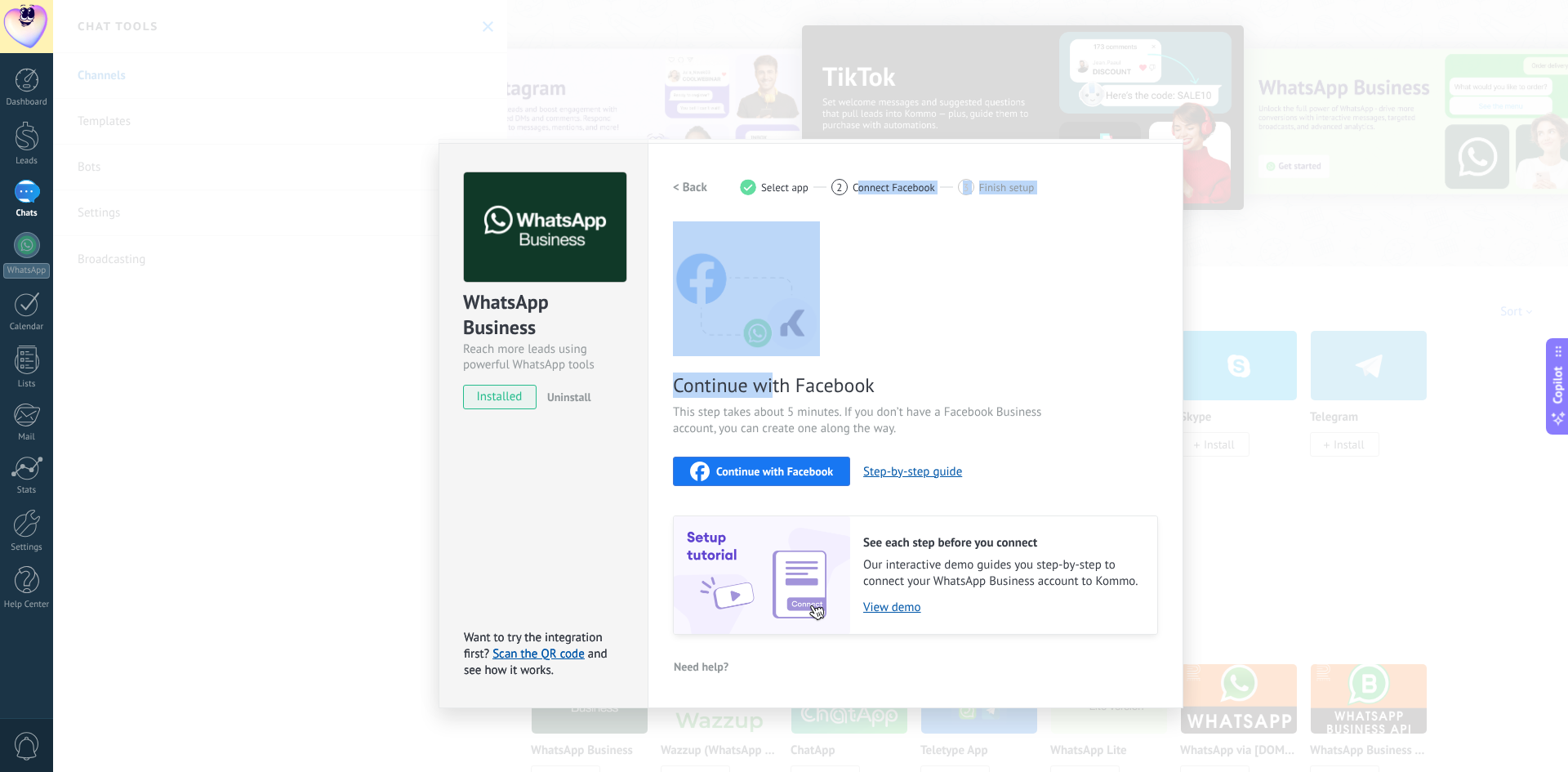
drag, startPoint x: 859, startPoint y: 164, endPoint x: 776, endPoint y: 386, distance: 237.0
click at [776, 386] on div "Settings Authorization This tab logs the users who have granted integration acc…" at bounding box center [916, 426] width 535 height 565
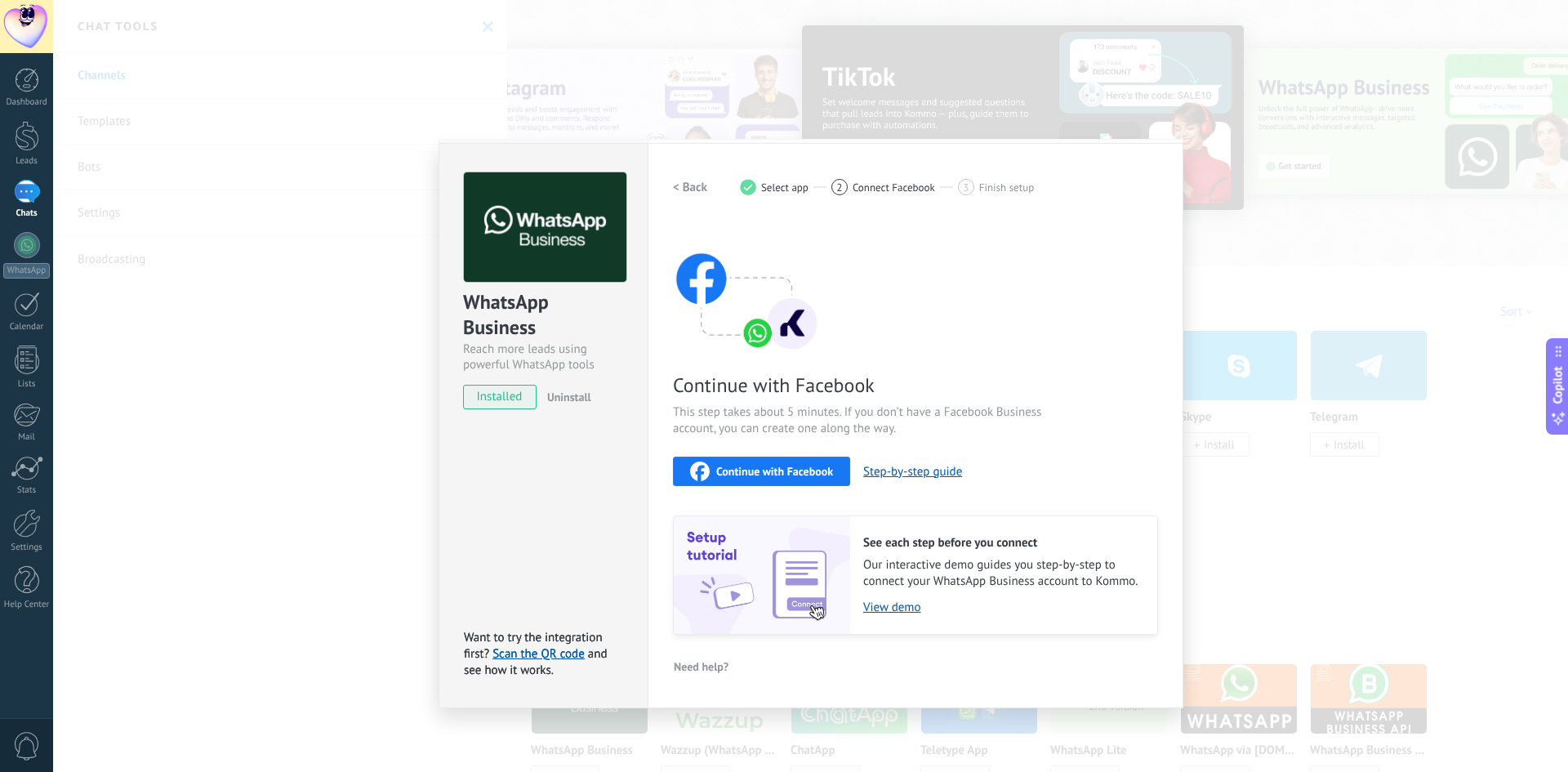
click at [394, 372] on div "WhatsApp Business Reach more leads using powerful WhatsApp tools installed Unin…" at bounding box center [810, 386] width 1515 height 772
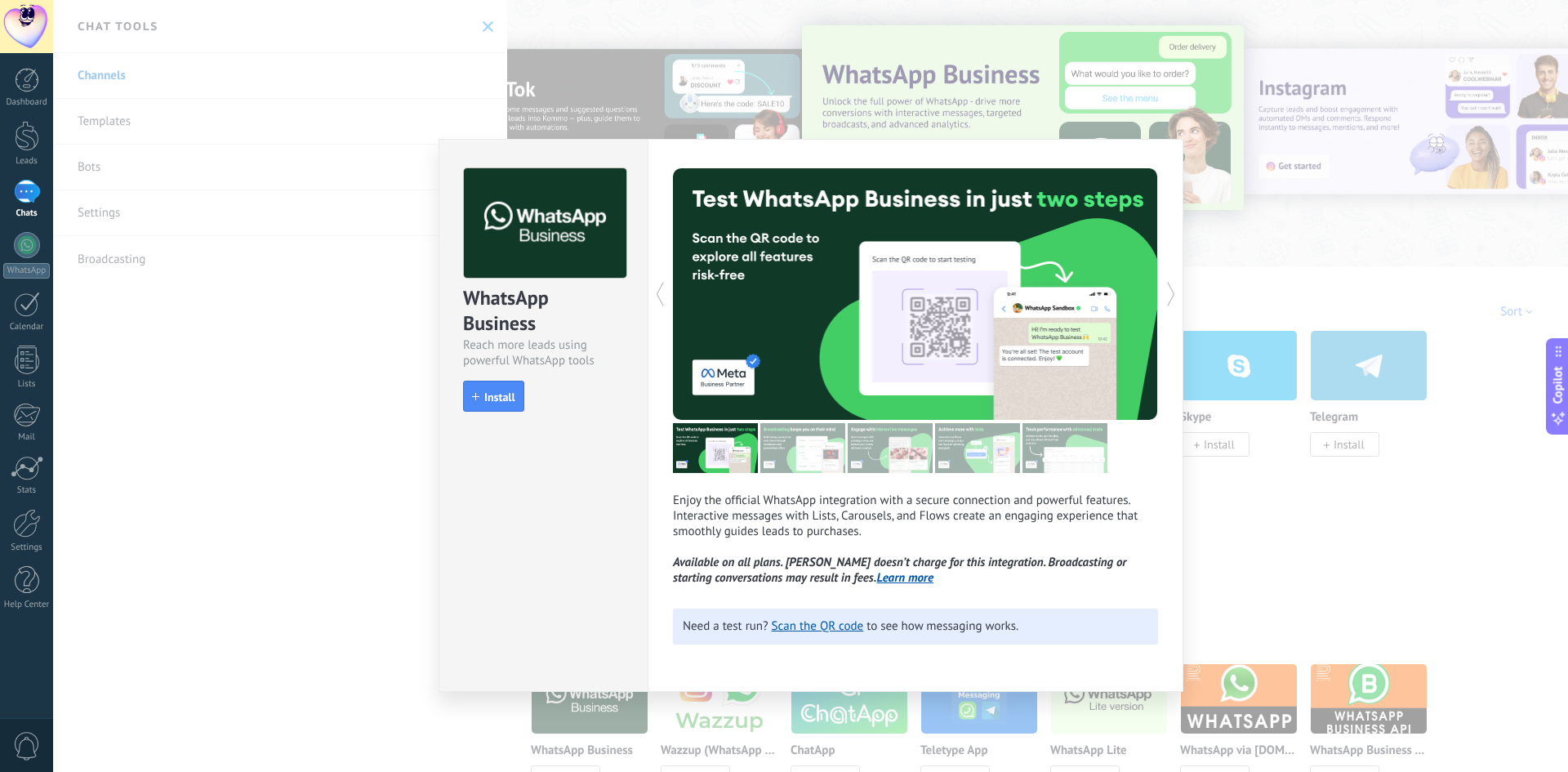
click at [394, 372] on div "WhatsApp Business Reach more leads using powerful WhatsApp tools install Instal…" at bounding box center [810, 386] width 1515 height 772
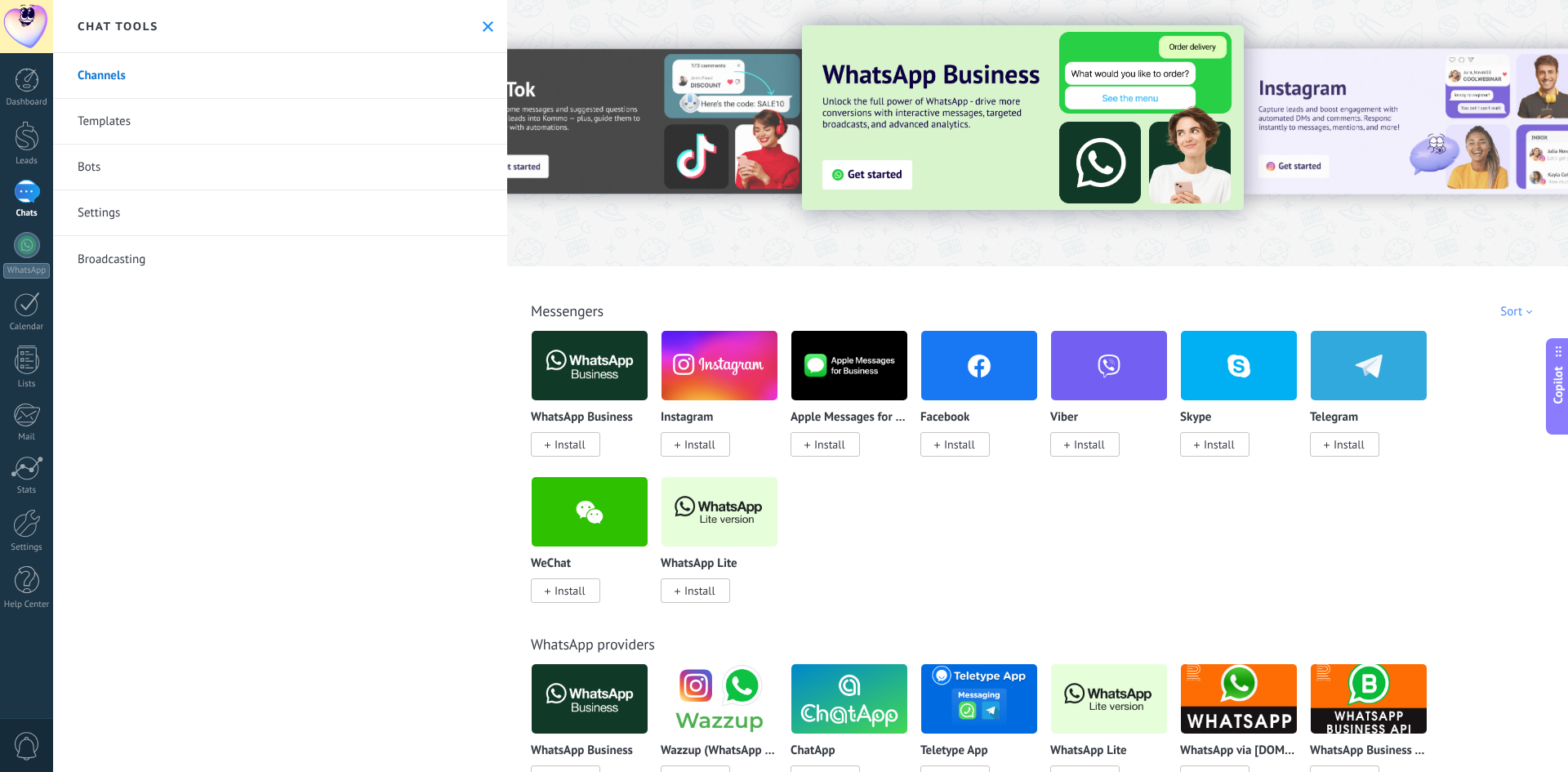
click at [1339, 442] on span "Install" at bounding box center [1349, 444] width 31 height 15
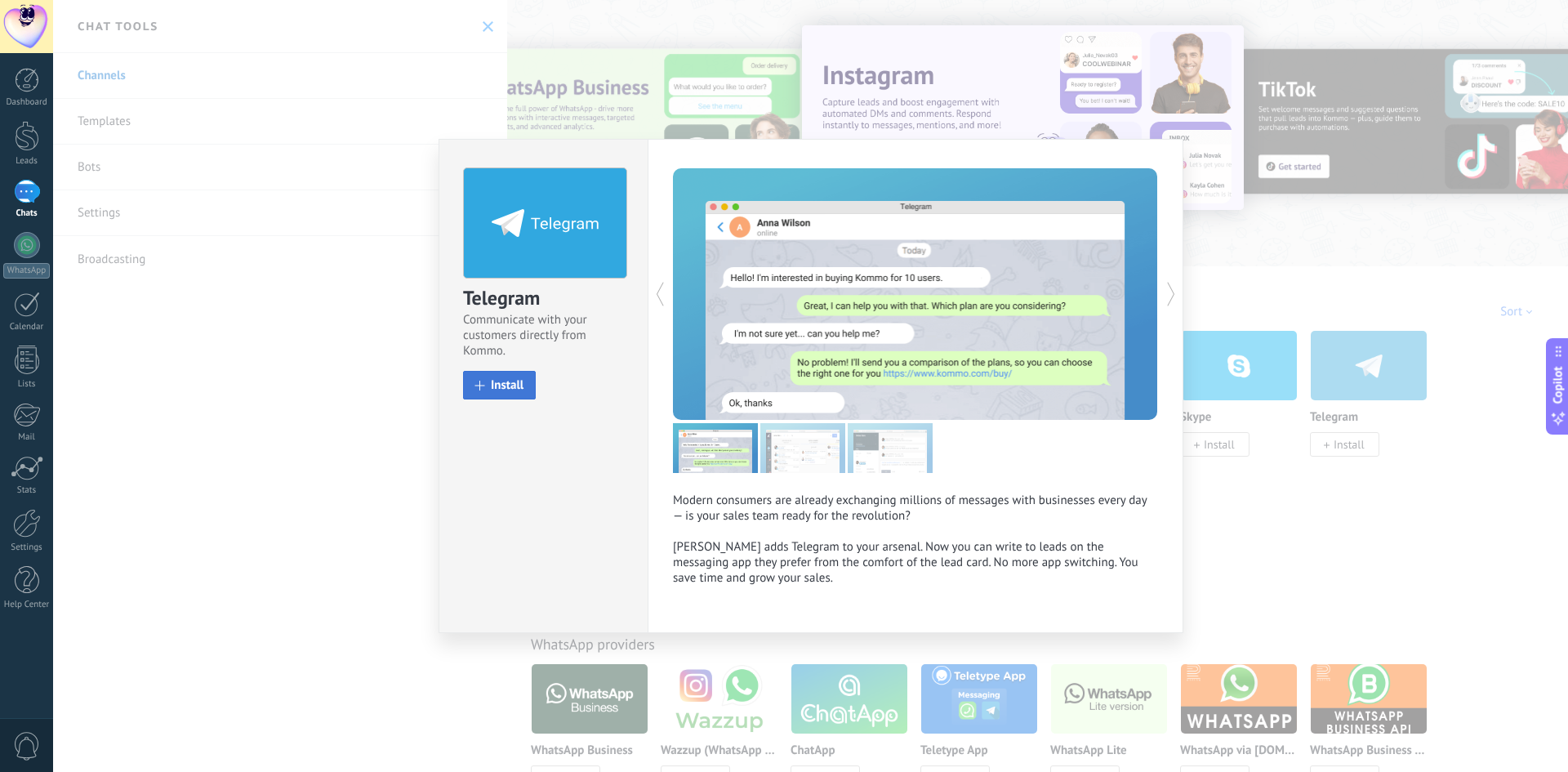
click at [488, 377] on button "Install" at bounding box center [499, 385] width 72 height 29
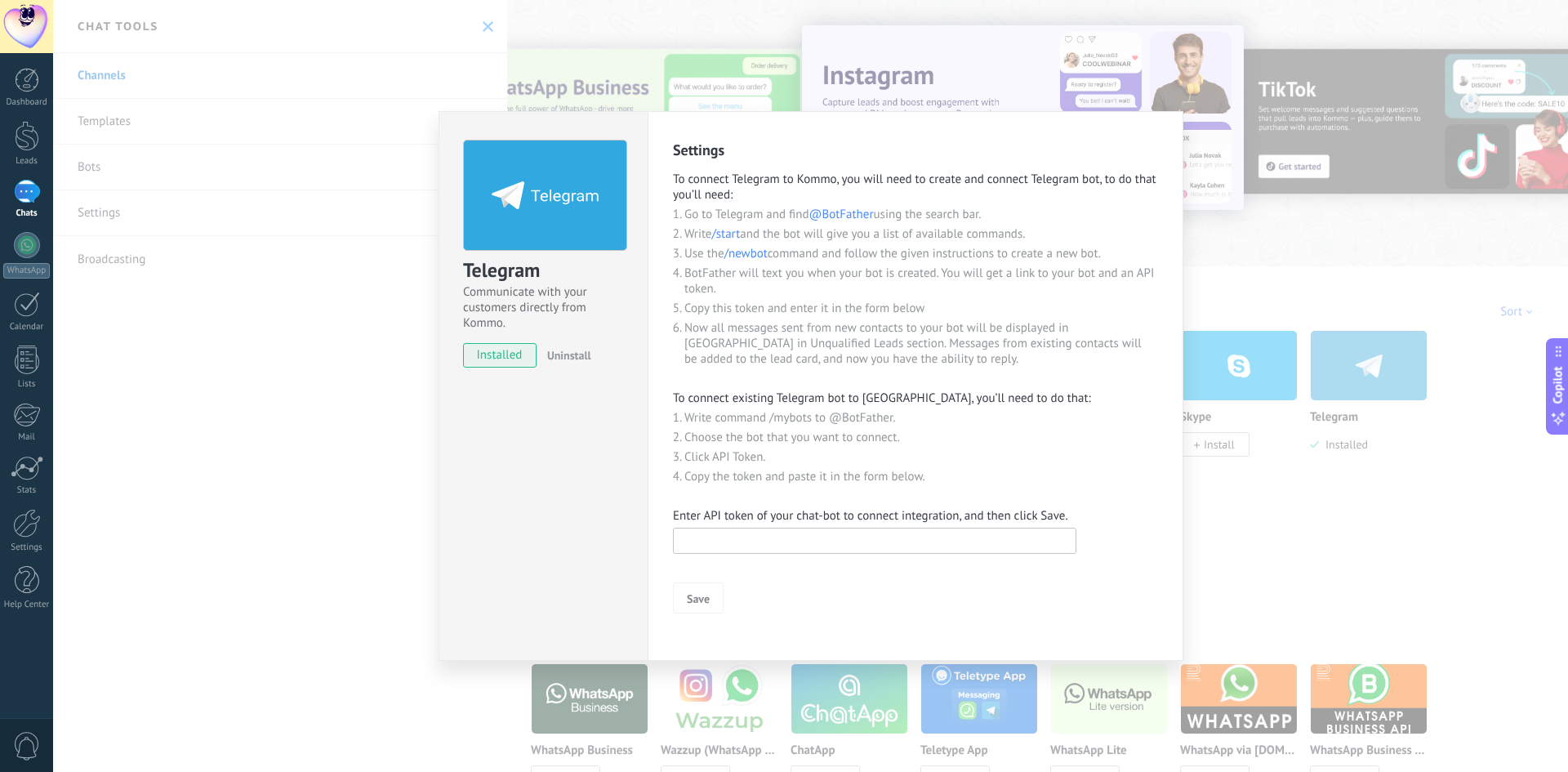
click at [1011, 544] on input "text" at bounding box center [875, 541] width 404 height 26
